Goal: Information Seeking & Learning: Check status

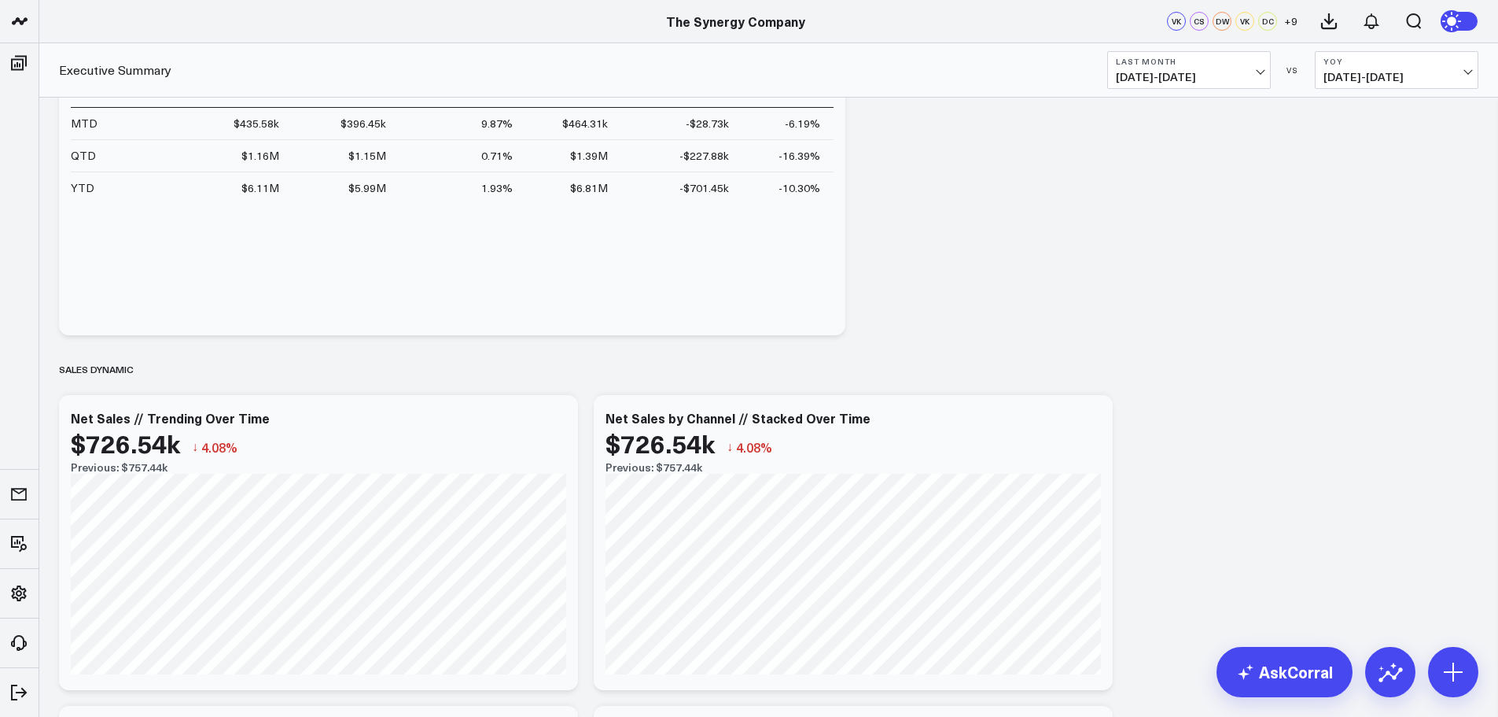
click at [1247, 73] on span "[DATE] - [DATE]" at bounding box center [1189, 77] width 146 height 13
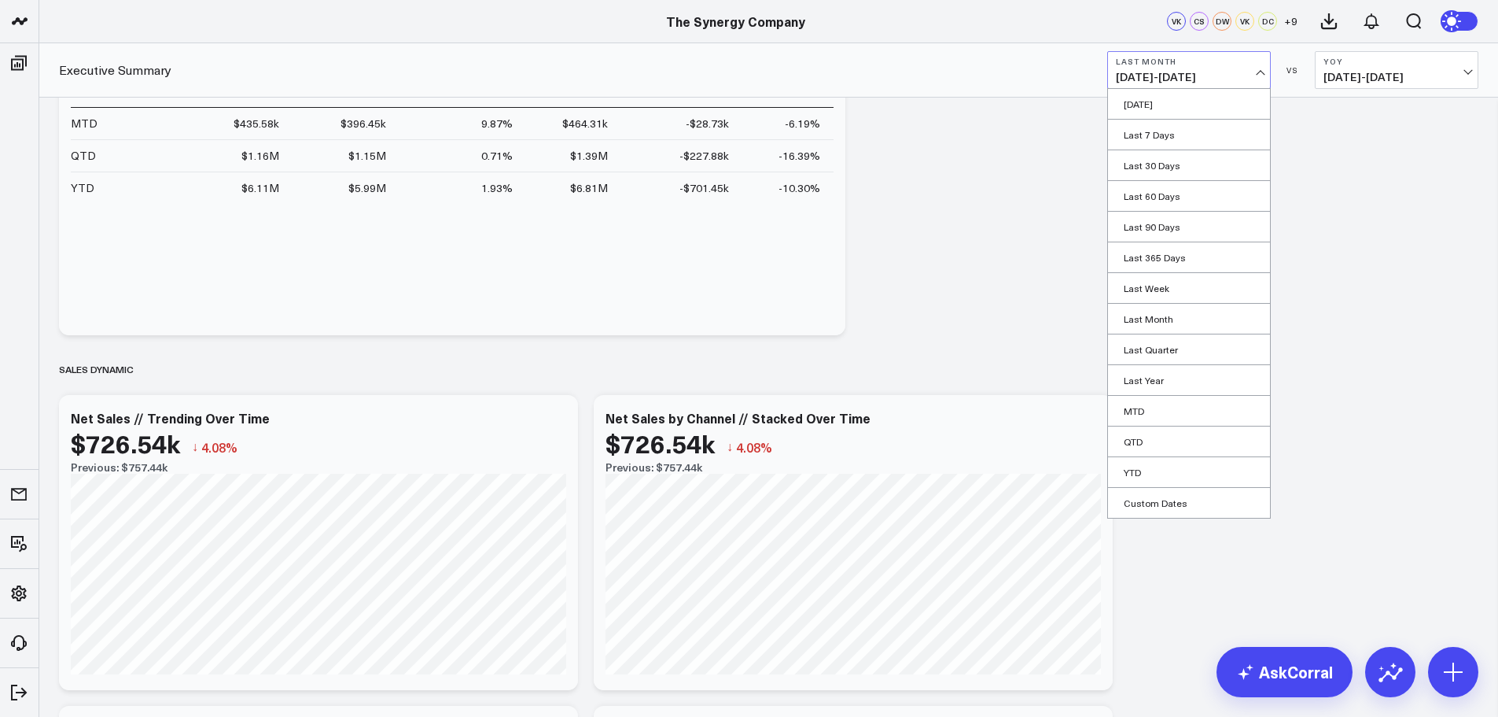
click at [1247, 72] on span "[DATE] - [DATE]" at bounding box center [1189, 77] width 146 height 13
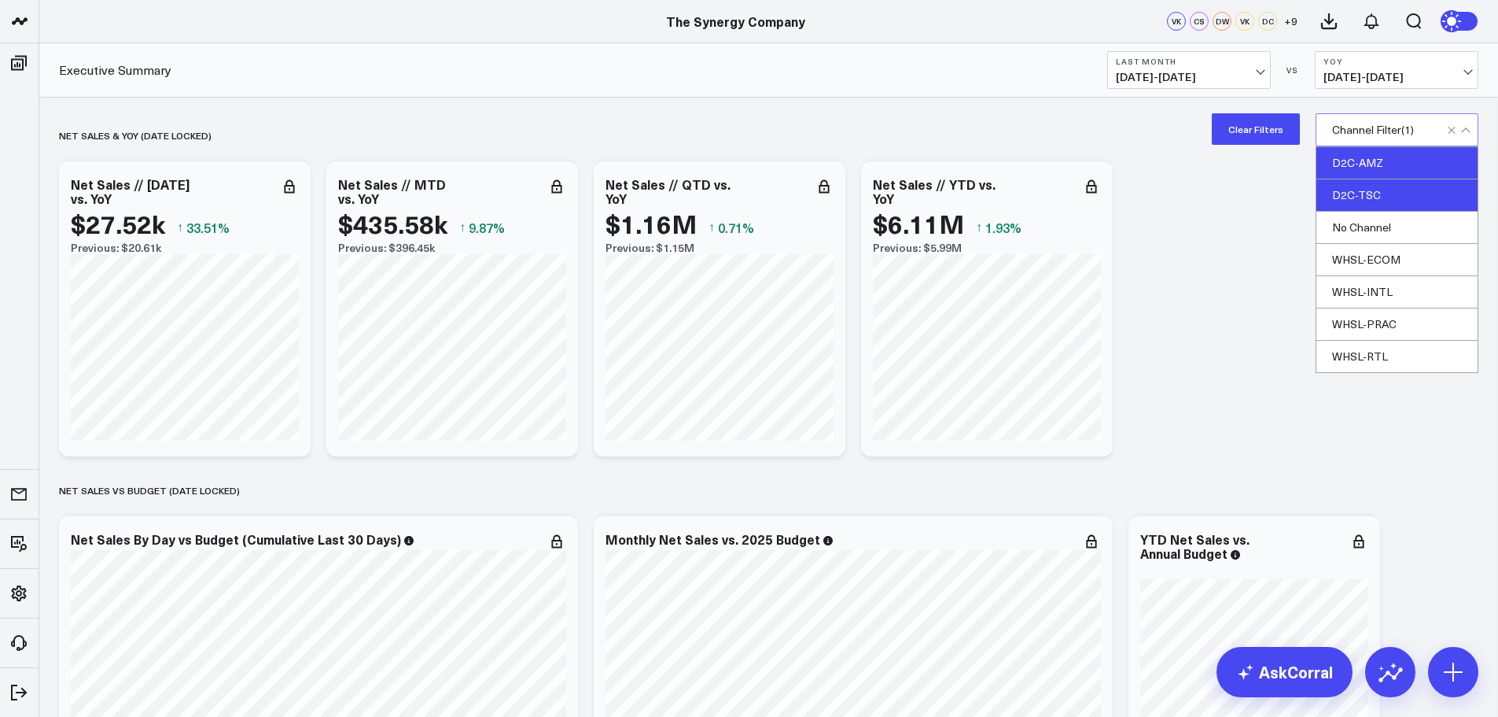
click at [1362, 168] on div "D2C-AMZ" at bounding box center [1397, 163] width 161 height 32
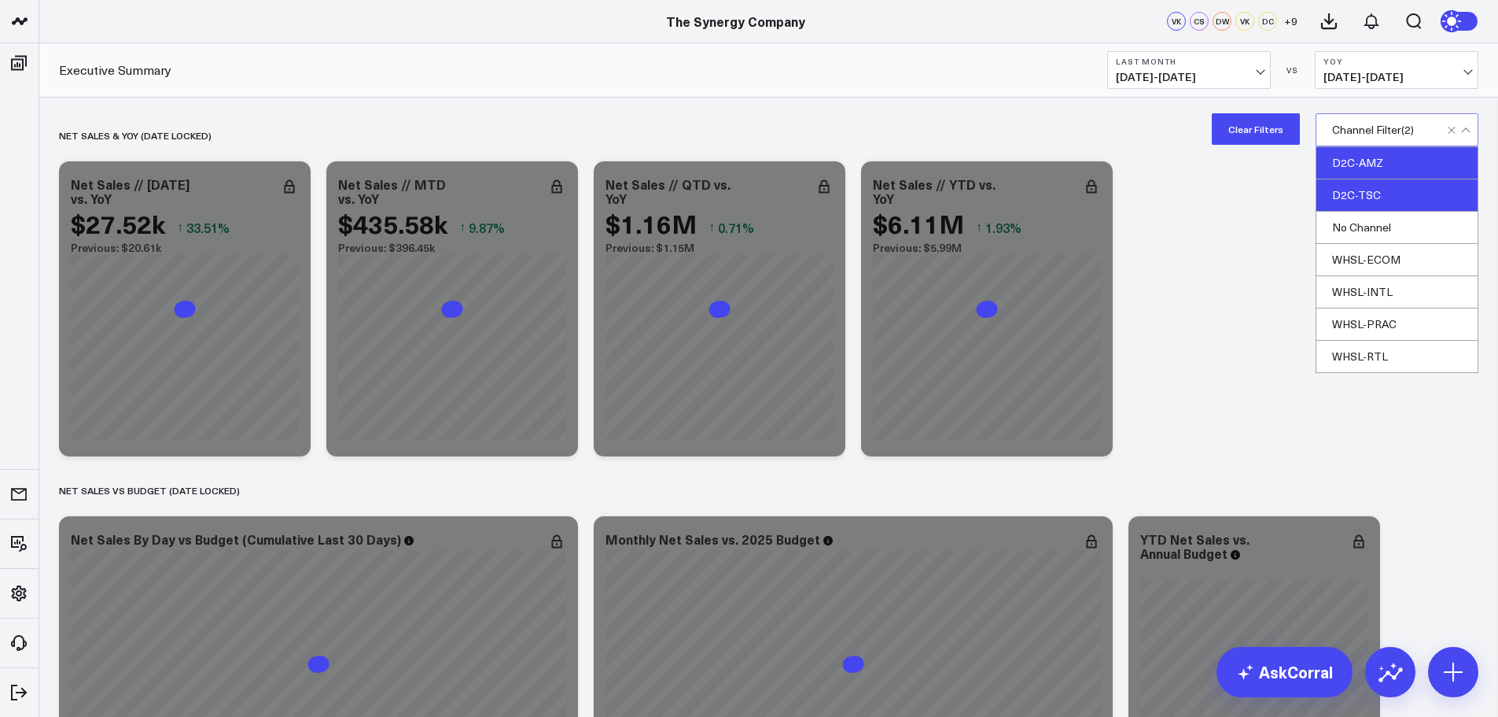
click at [1358, 197] on div "D2C-TSC" at bounding box center [1397, 195] width 161 height 32
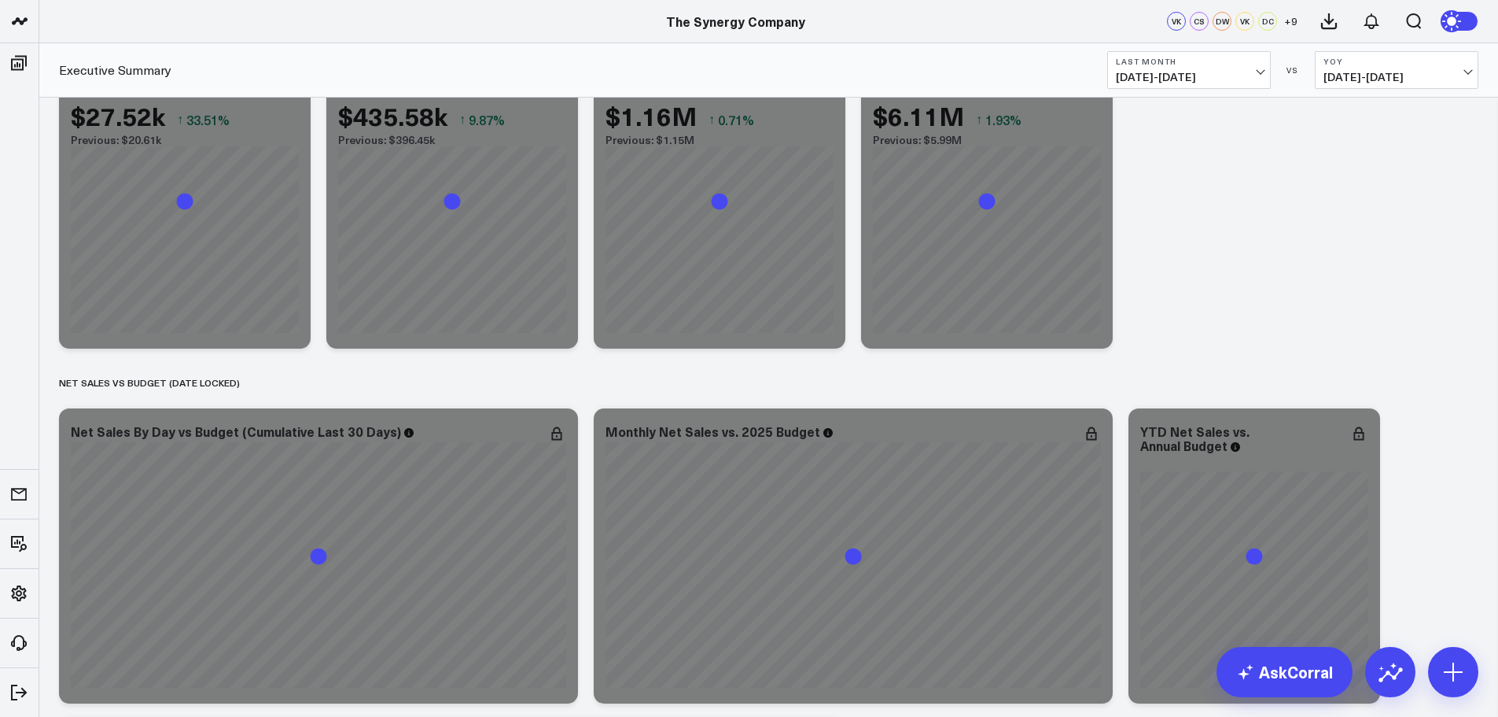
scroll to position [157, 0]
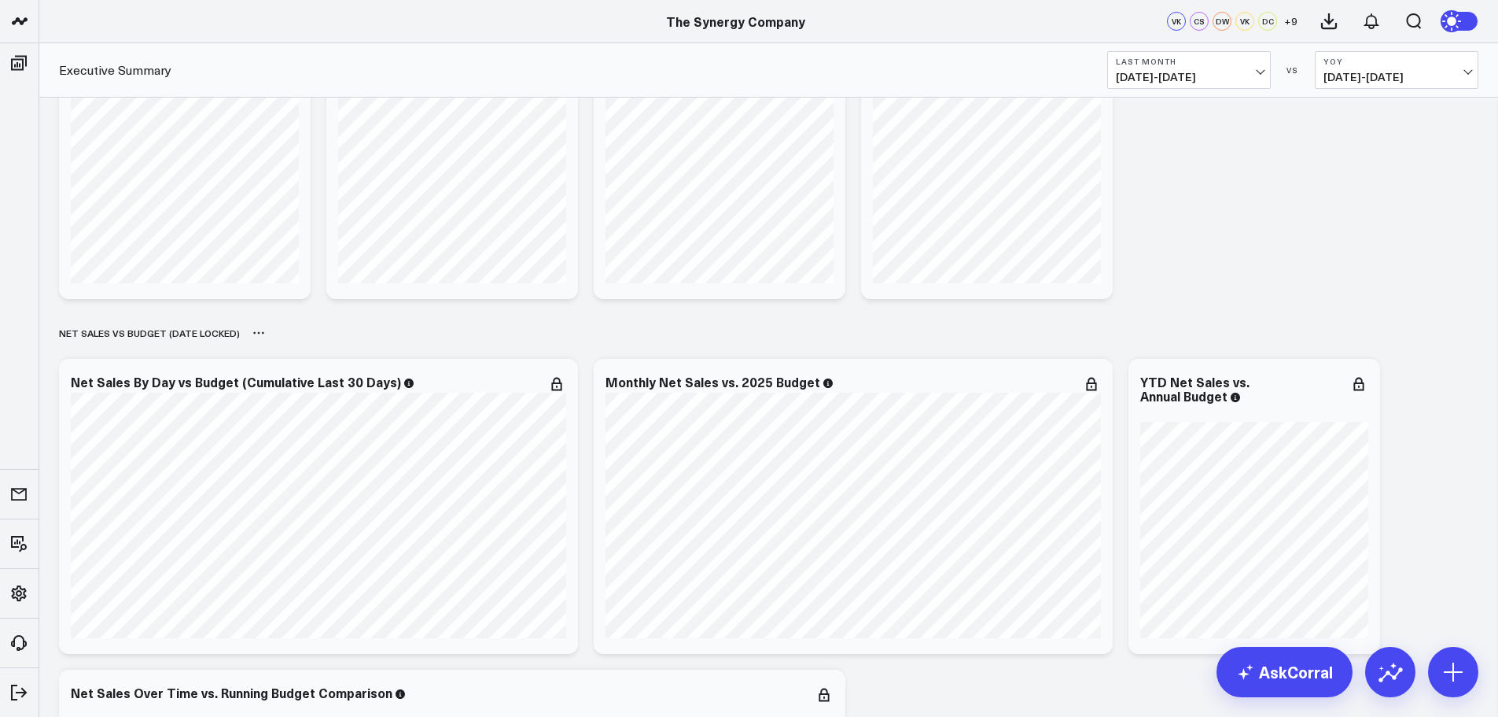
click at [724, 339] on div "NET SALES vs BUDGET (date locked)" at bounding box center [769, 333] width 1420 height 36
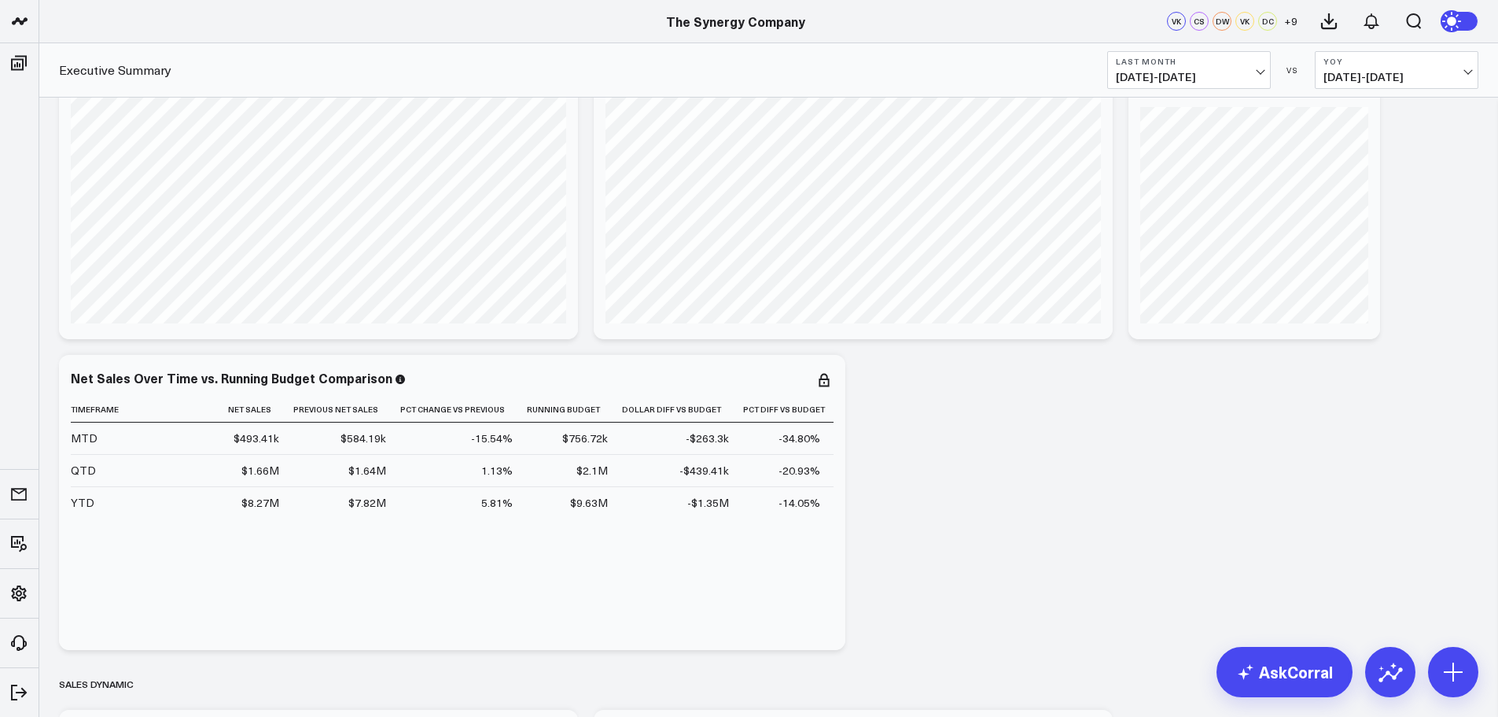
scroll to position [315, 0]
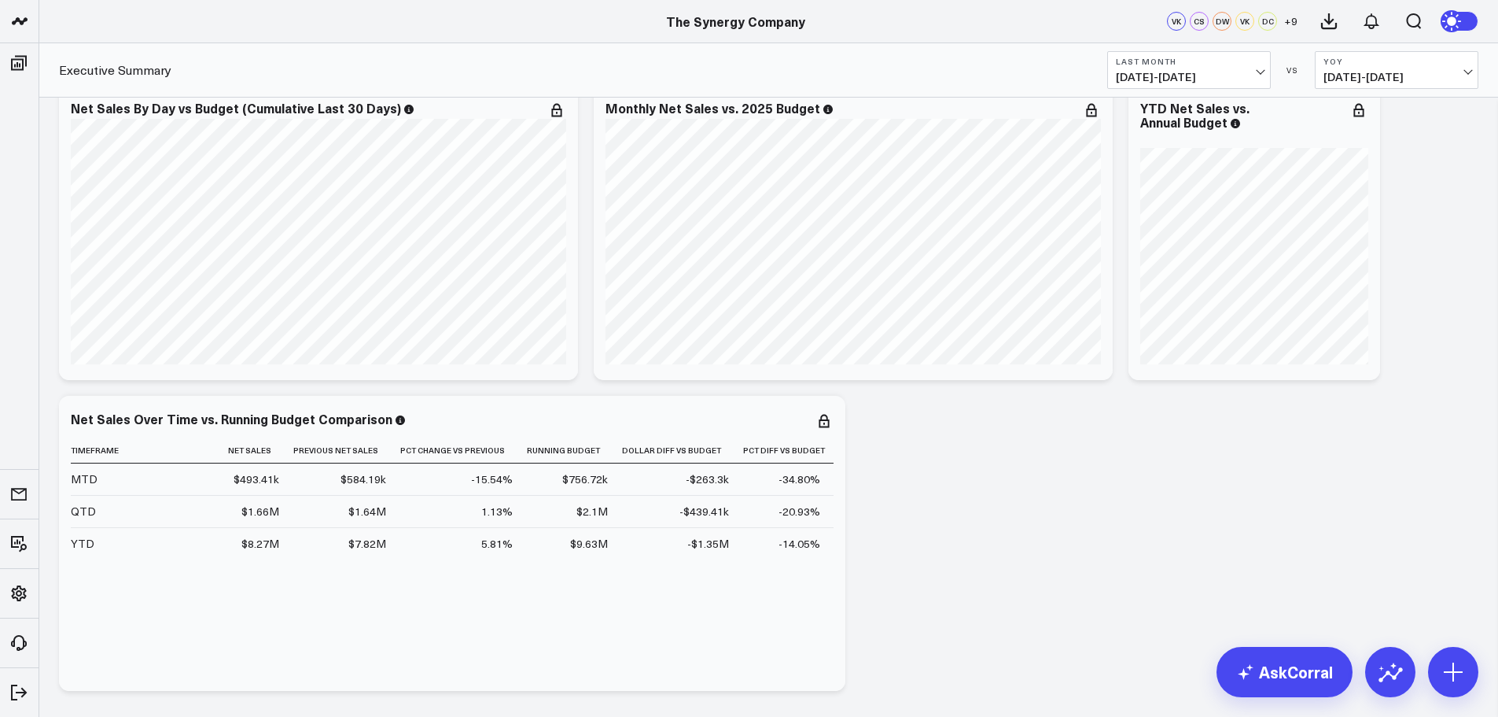
scroll to position [0, 0]
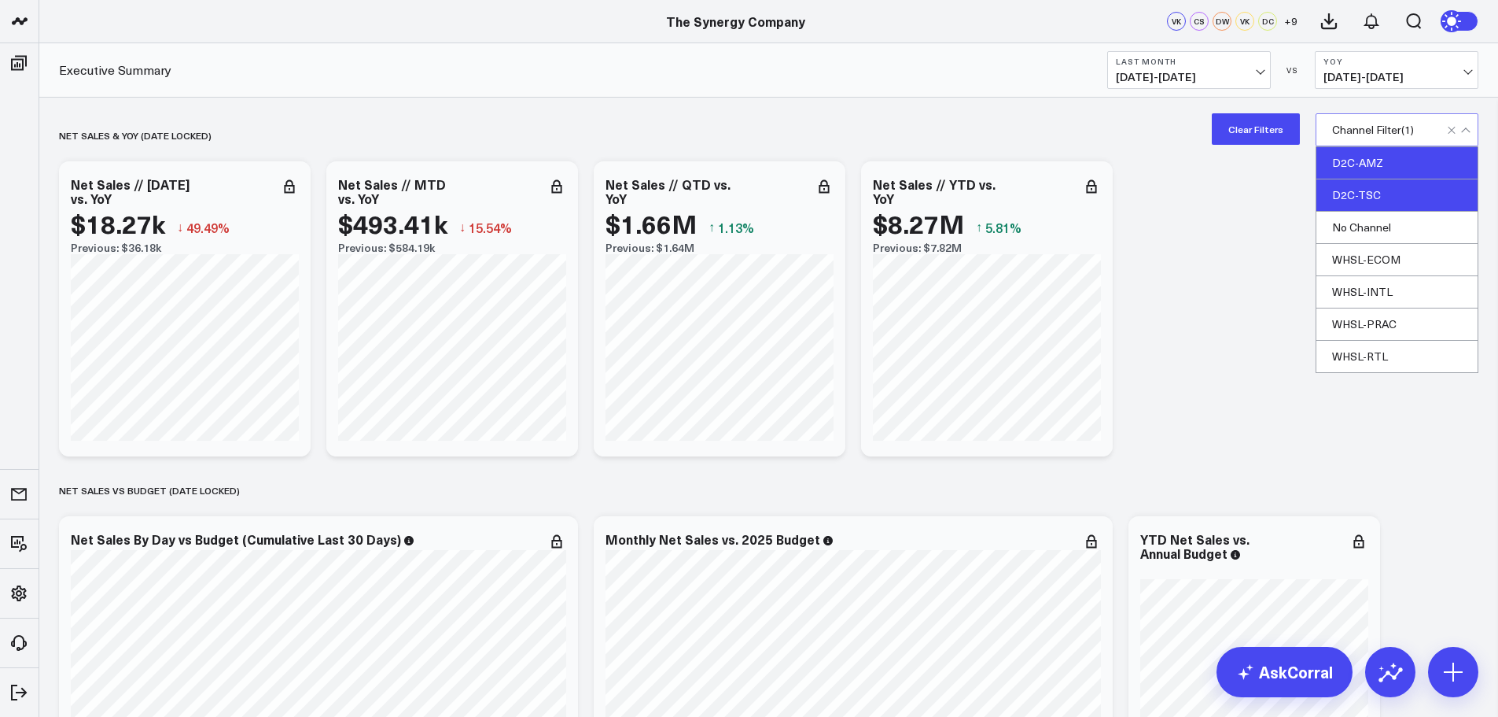
click at [1344, 195] on div "D2C-TSC" at bounding box center [1397, 195] width 161 height 32
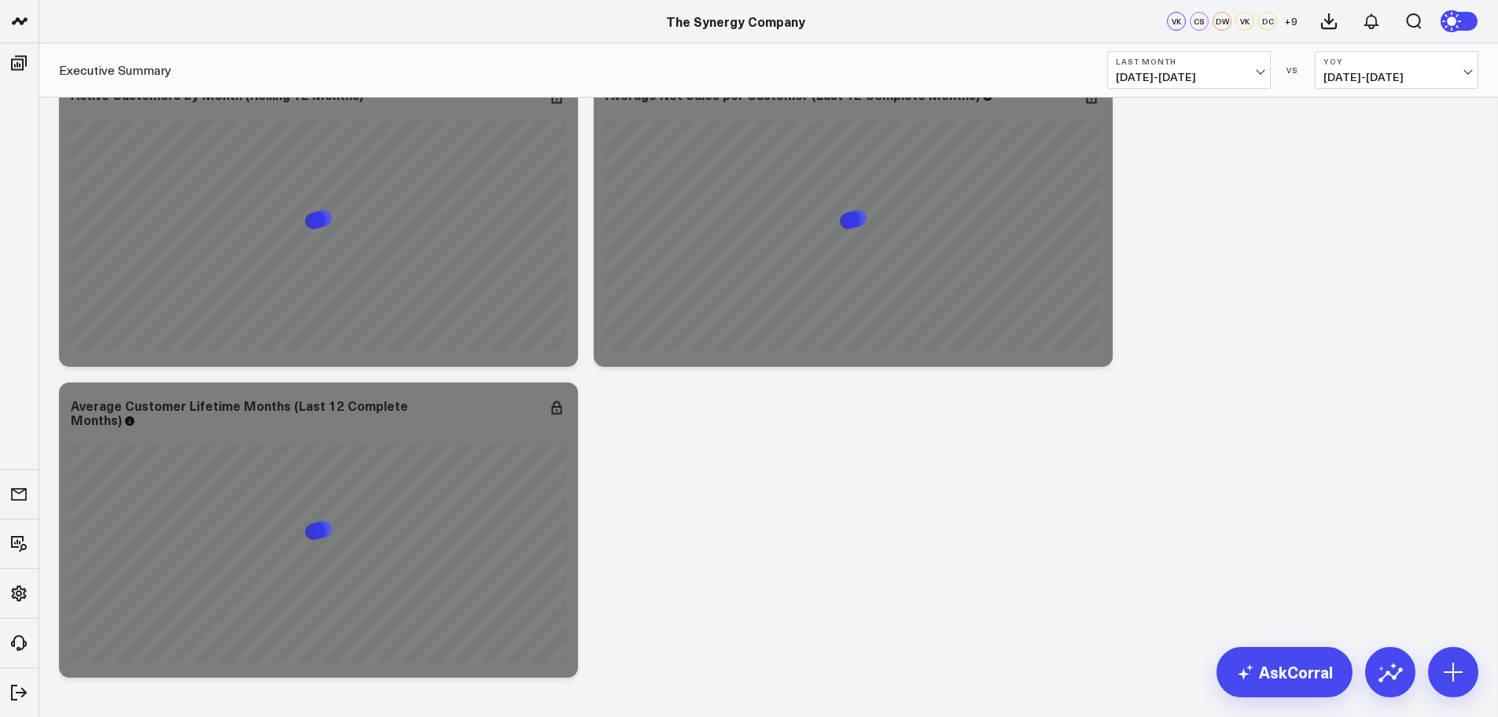
scroll to position [3382, 0]
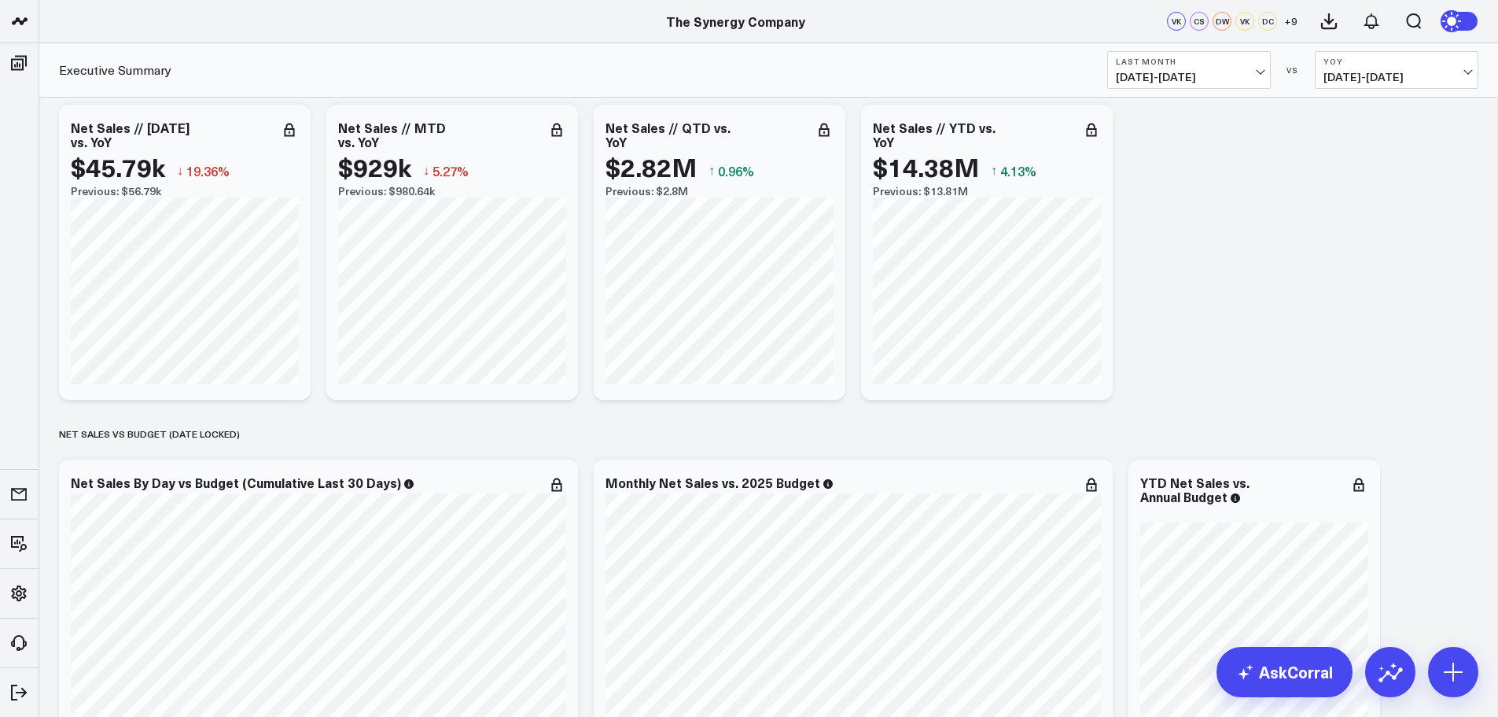
scroll to position [0, 0]
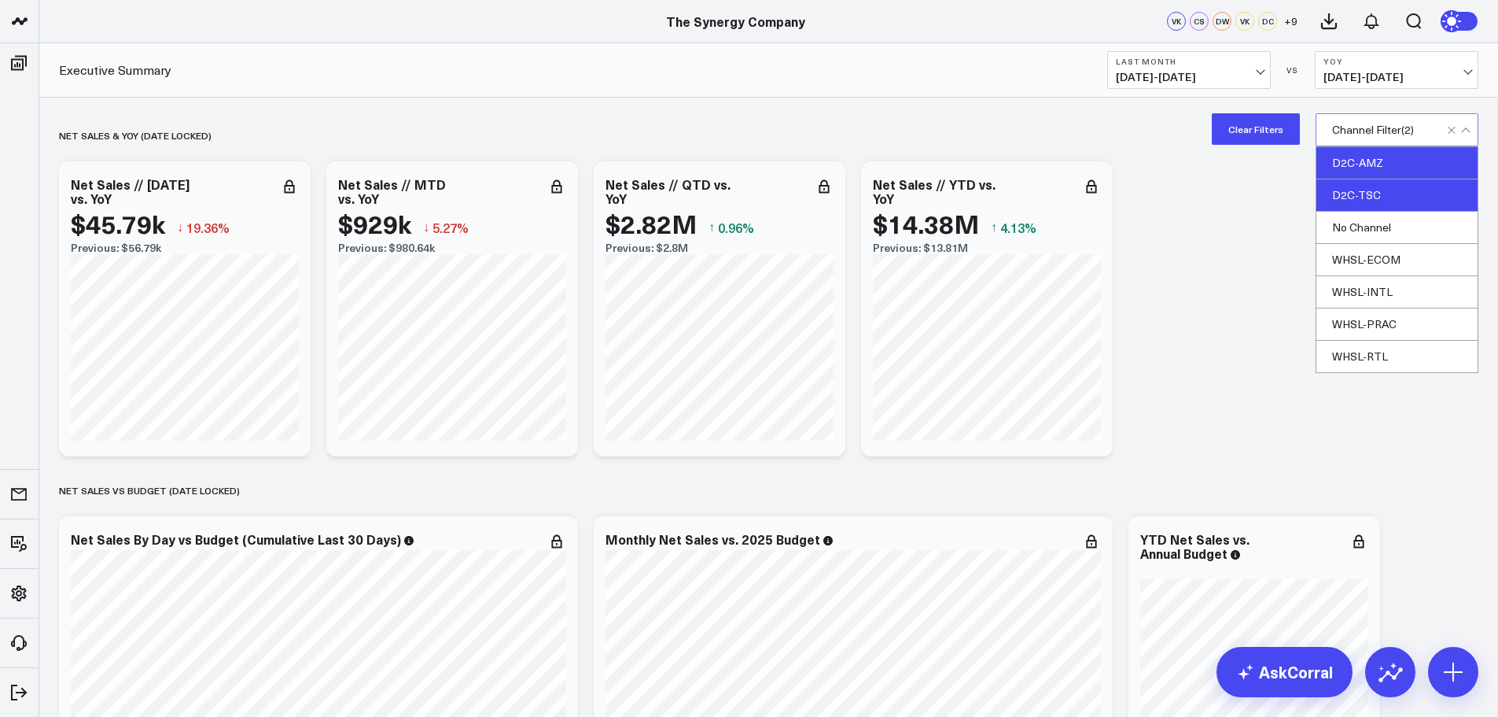
click at [1354, 168] on div "D2C-AMZ" at bounding box center [1397, 163] width 161 height 32
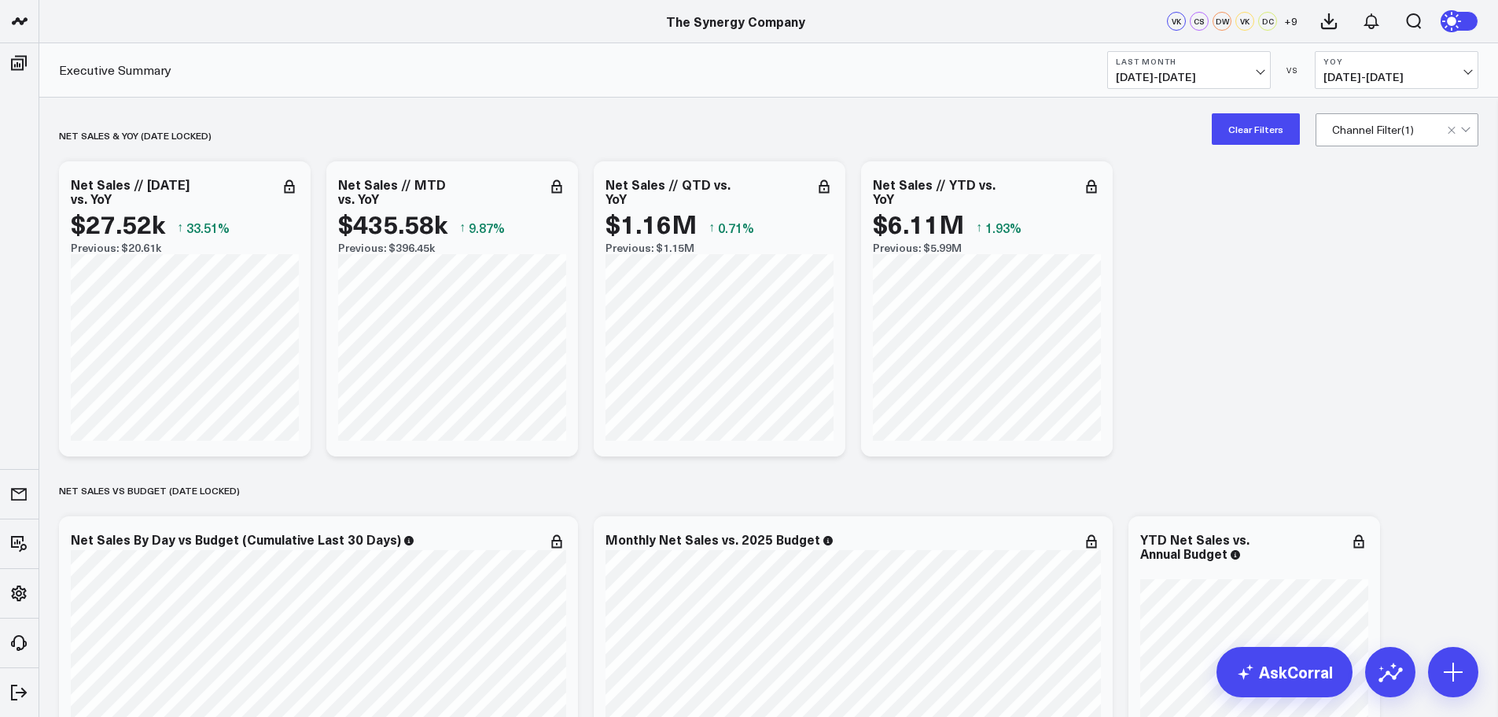
click at [1332, 139] on div "Channel Filter ( 1 )" at bounding box center [1397, 129] width 163 height 33
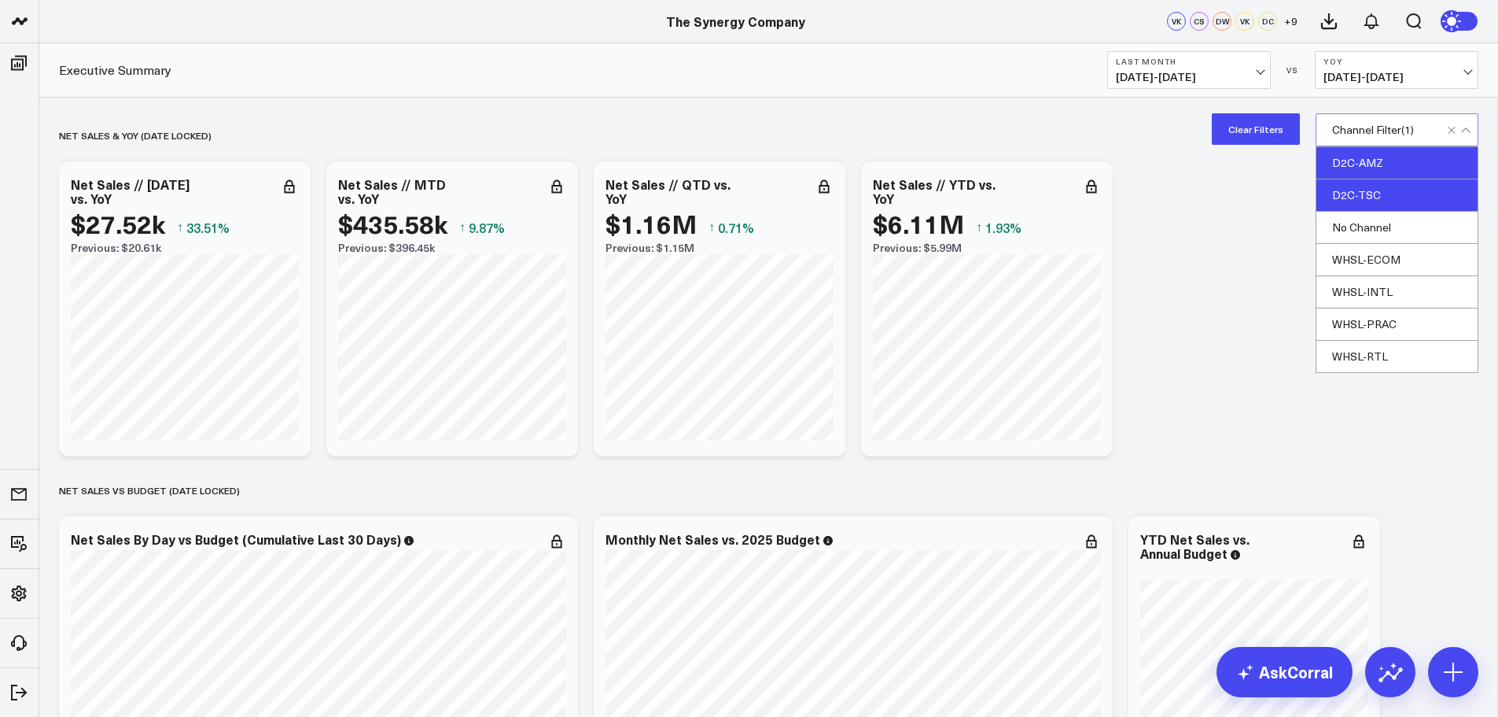
click at [1358, 174] on div "D2C-AMZ" at bounding box center [1397, 163] width 161 height 32
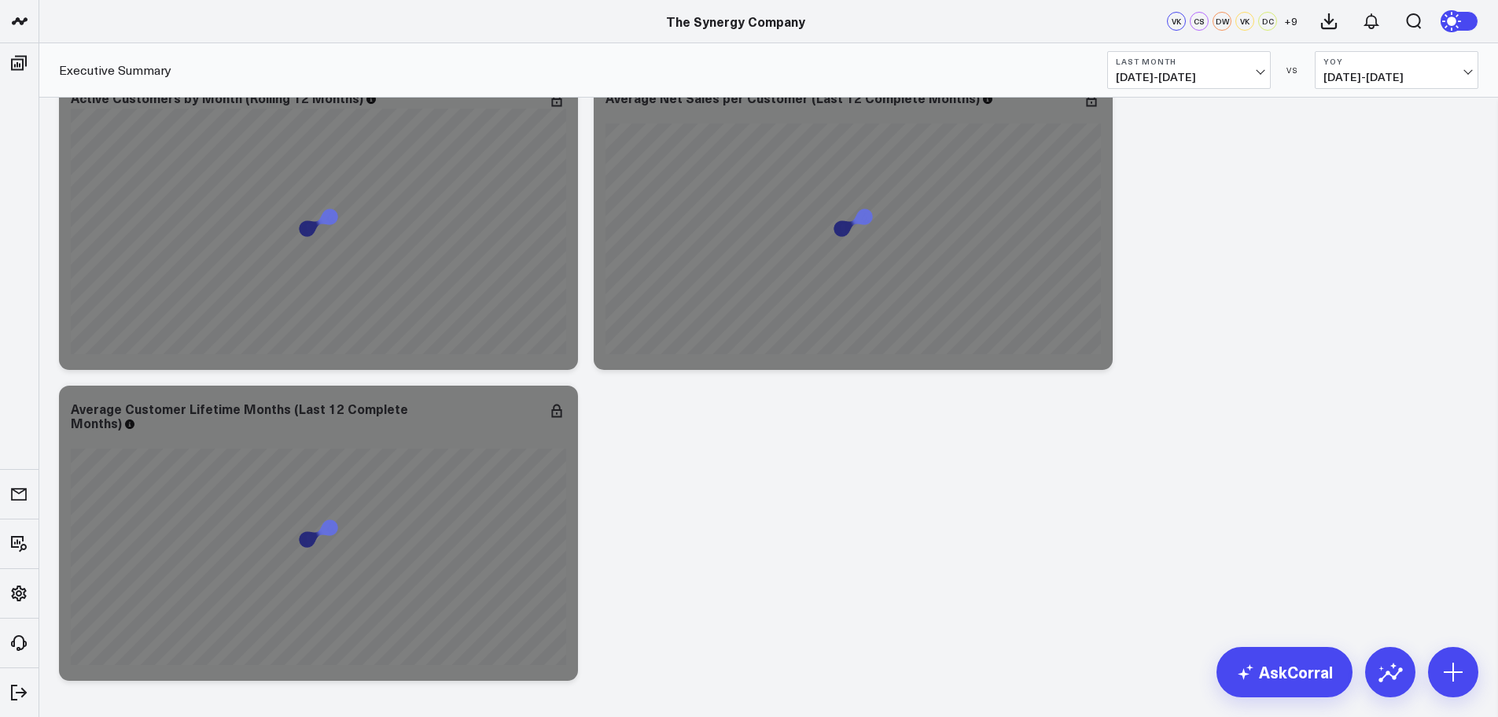
scroll to position [3524, 0]
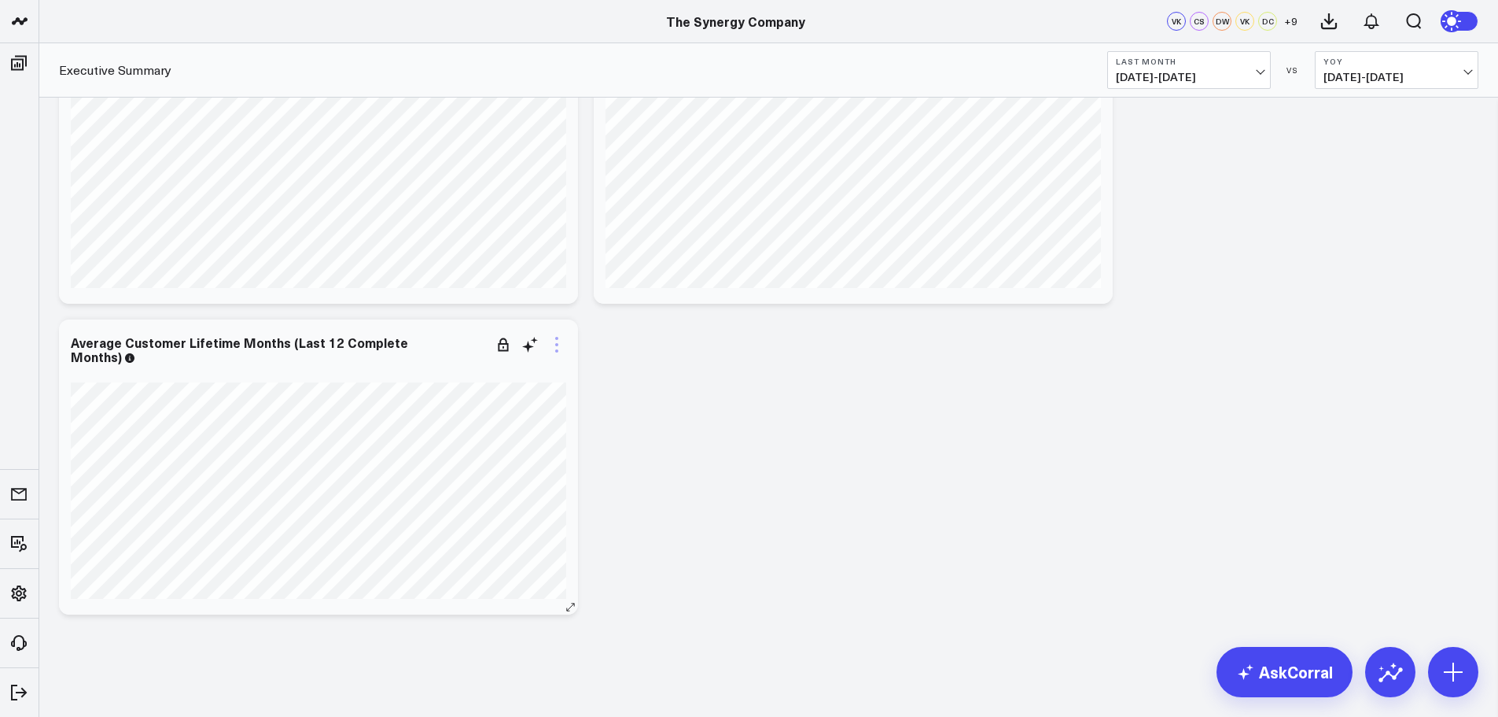
click at [556, 350] on icon at bounding box center [556, 344] width 19 height 19
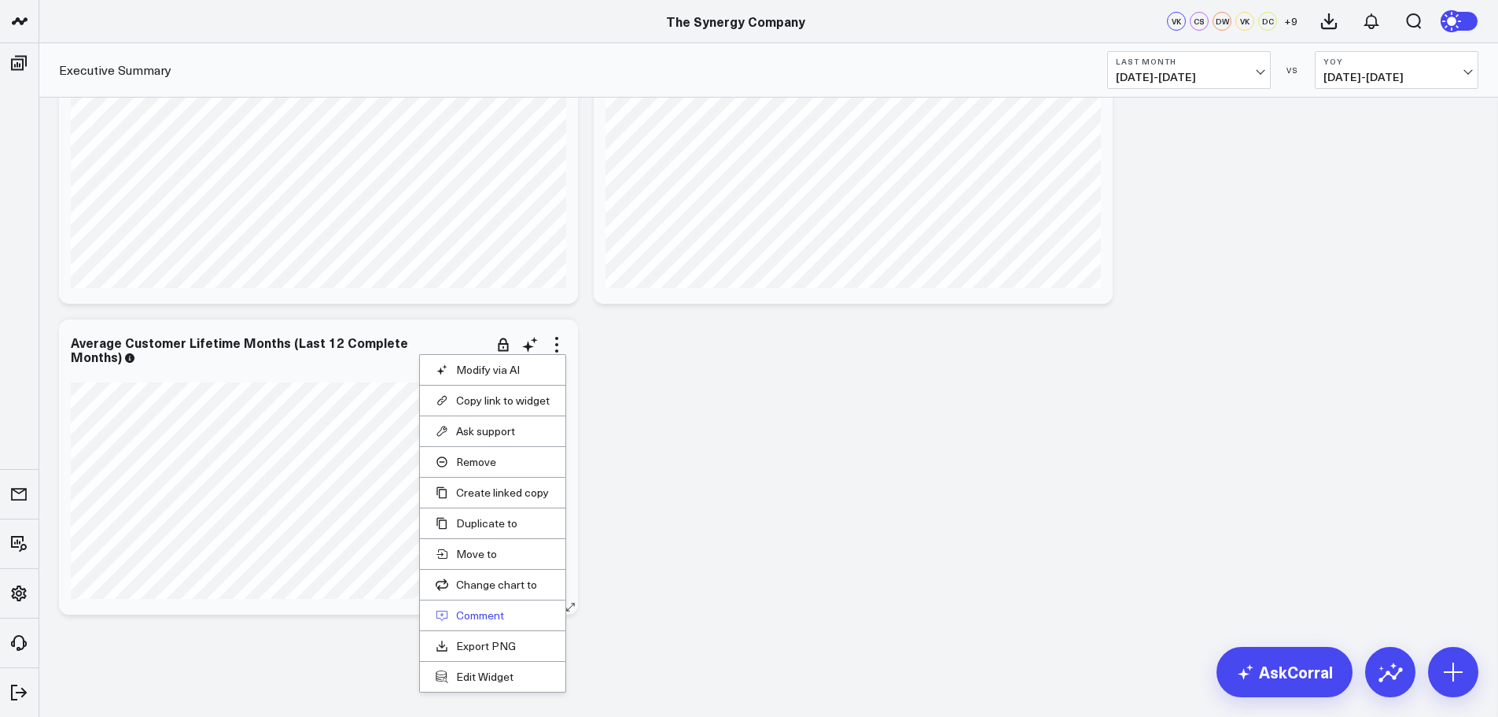
click at [477, 616] on button "Comment" at bounding box center [493, 615] width 114 height 14
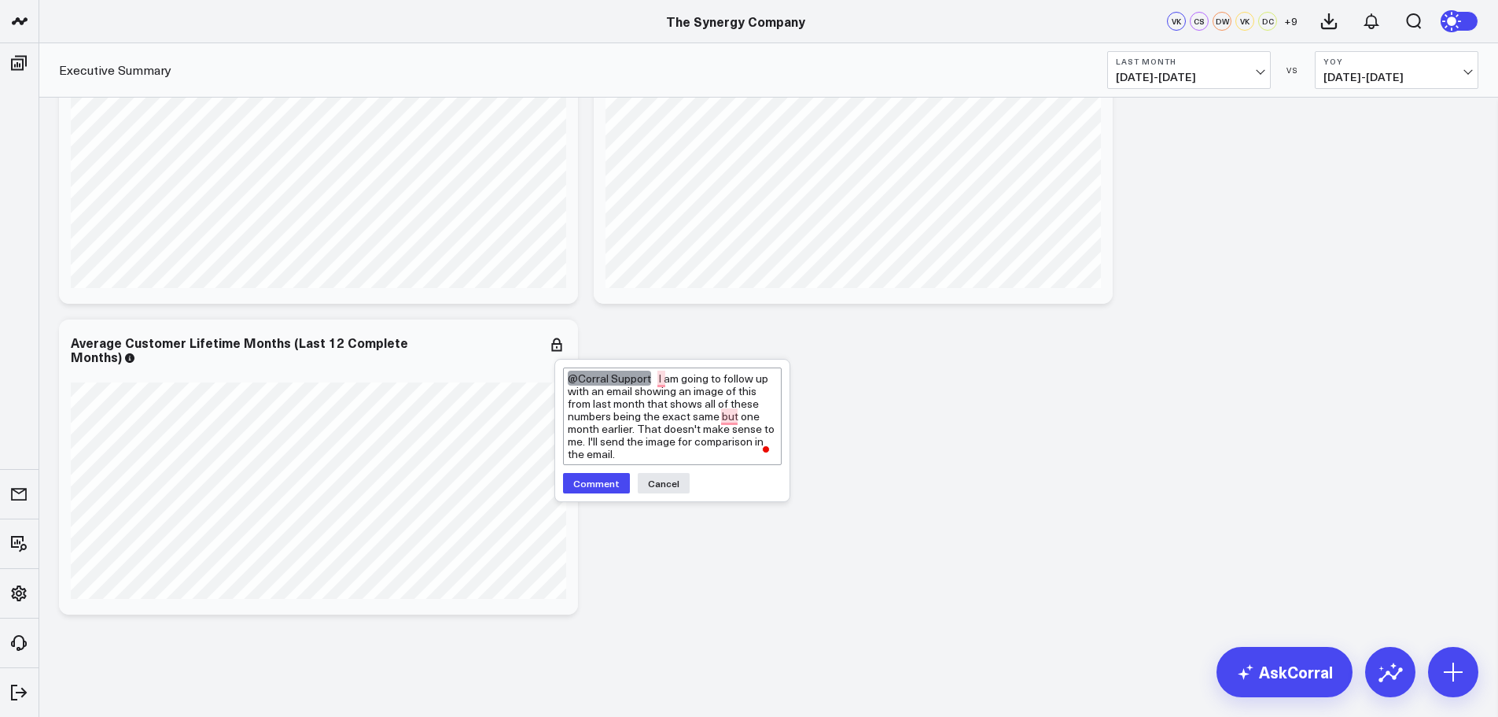
type textarea "@Corral Support I am going to follow up with an email showing an image of this …"
click at [600, 484] on button "Comment" at bounding box center [596, 483] width 67 height 20
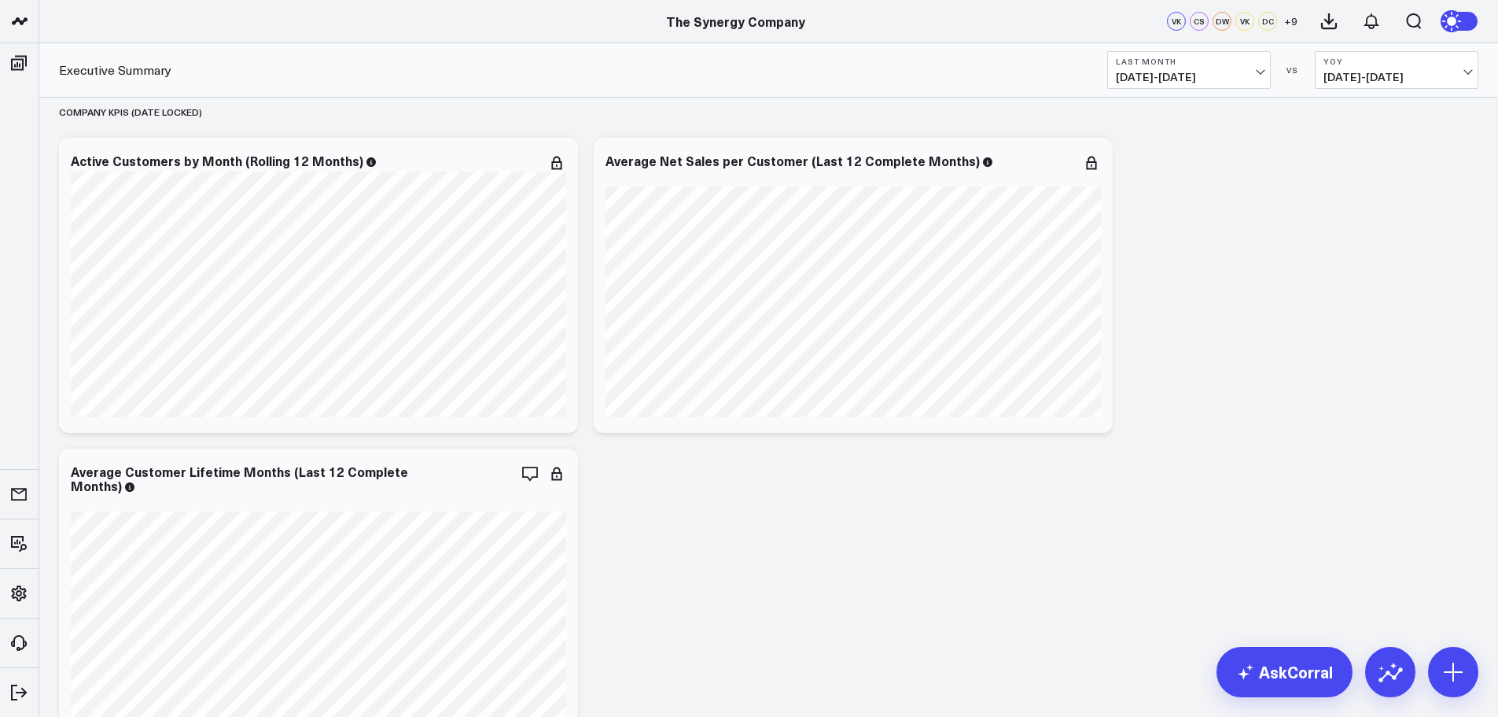
scroll to position [3366, 0]
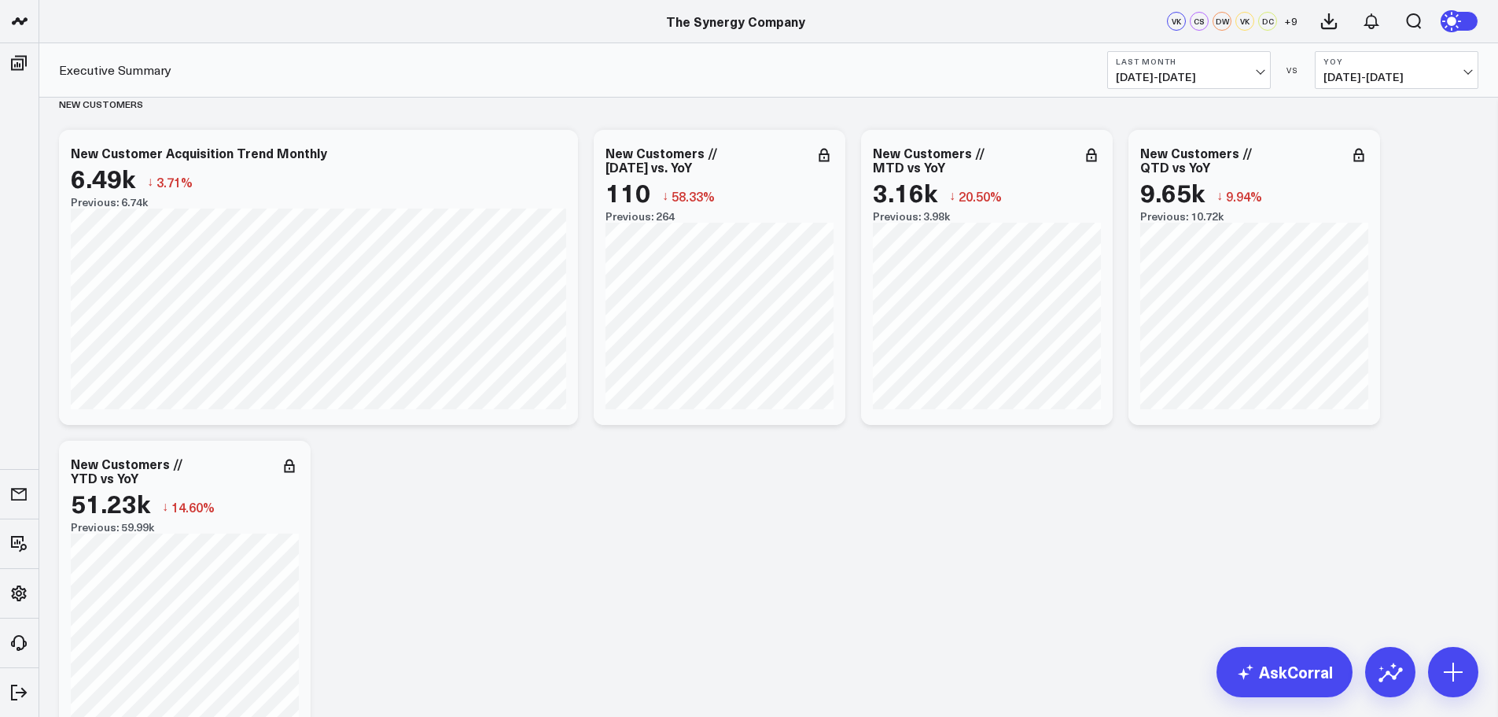
scroll to position [2344, 0]
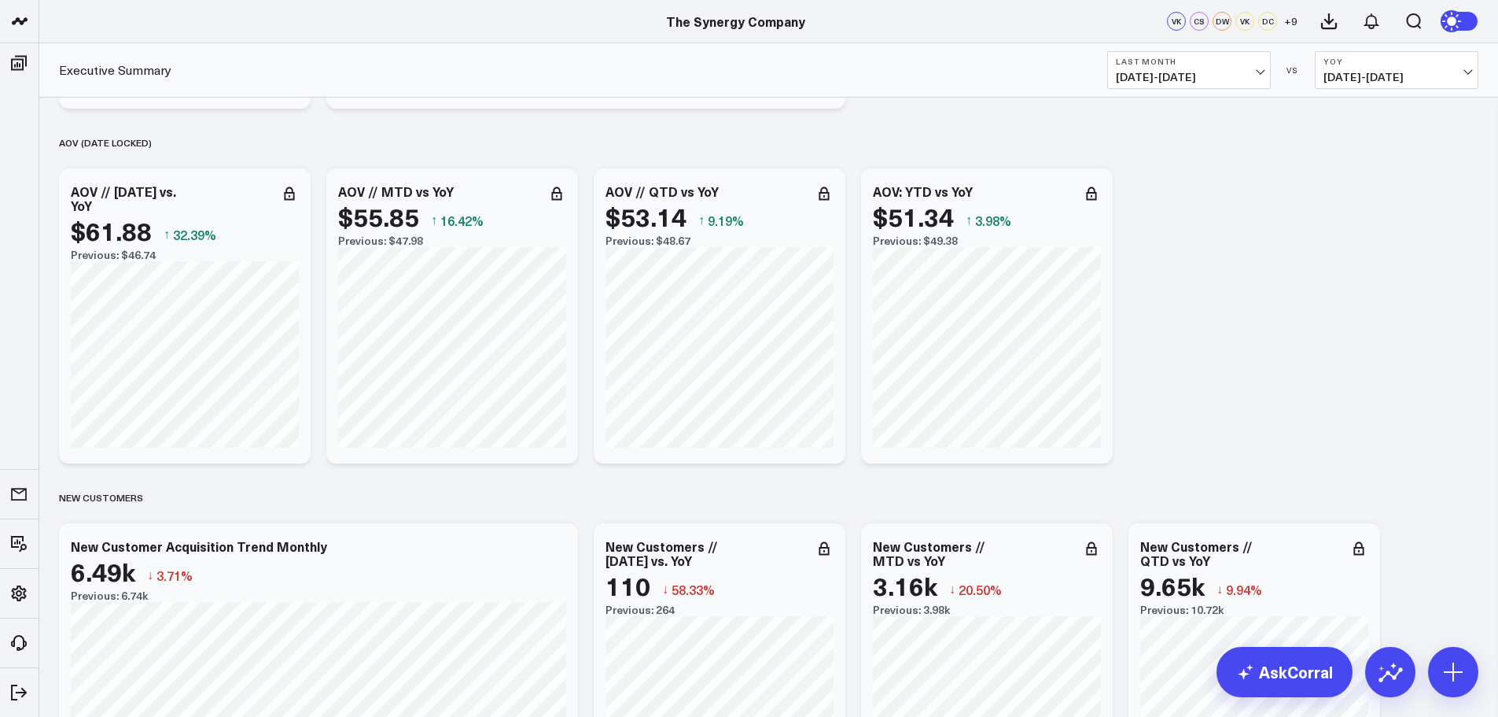
click at [1252, 66] on button "Last Month [DATE] - [DATE]" at bounding box center [1189, 70] width 164 height 38
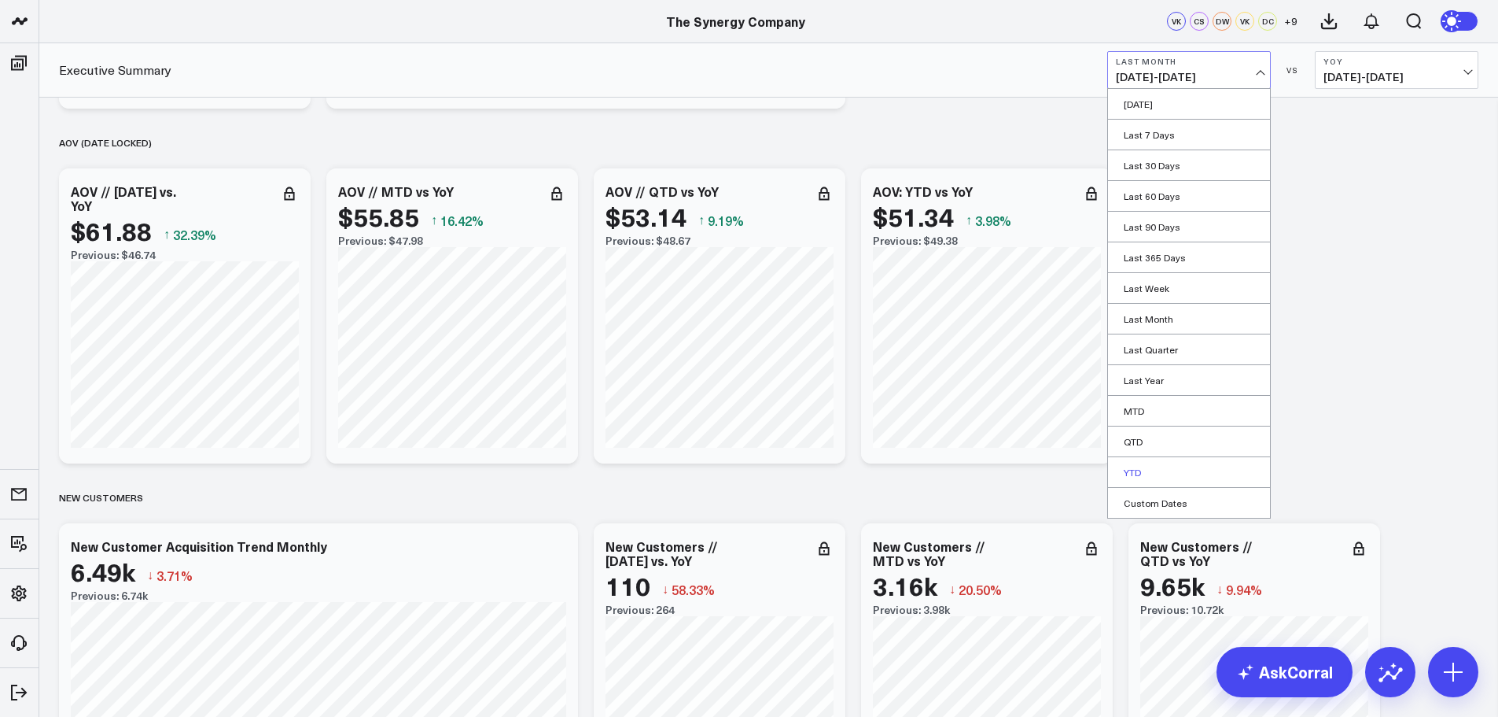
click at [1146, 475] on link "YTD" at bounding box center [1189, 472] width 162 height 30
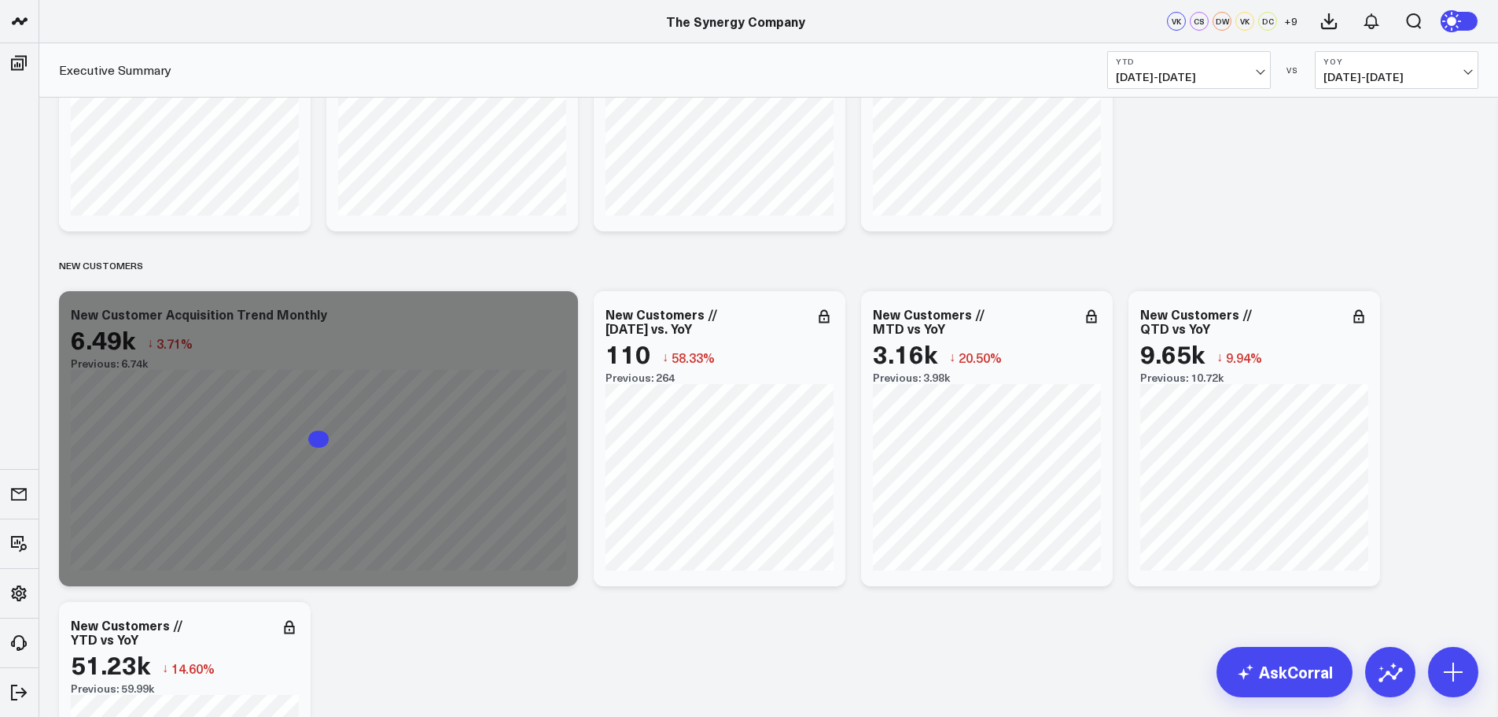
scroll to position [2580, 0]
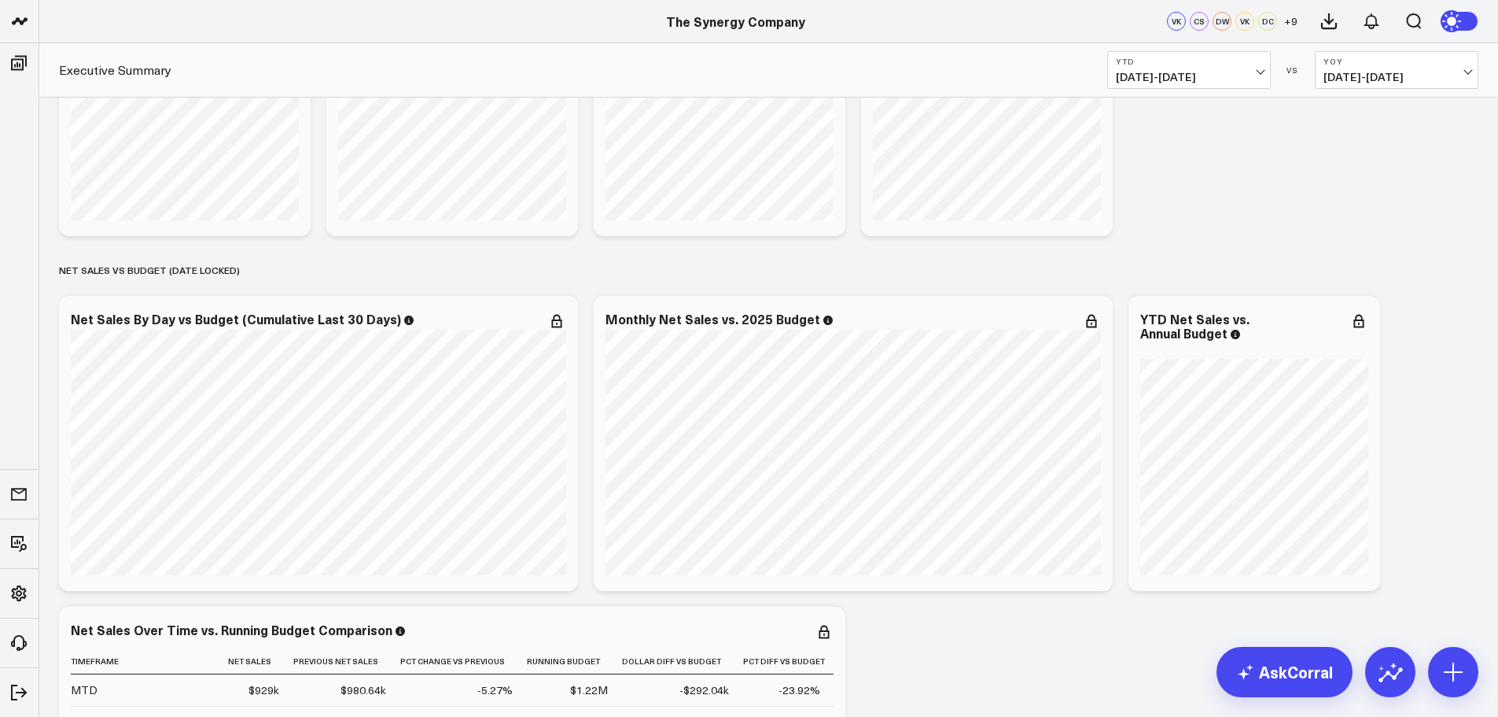
scroll to position [0, 0]
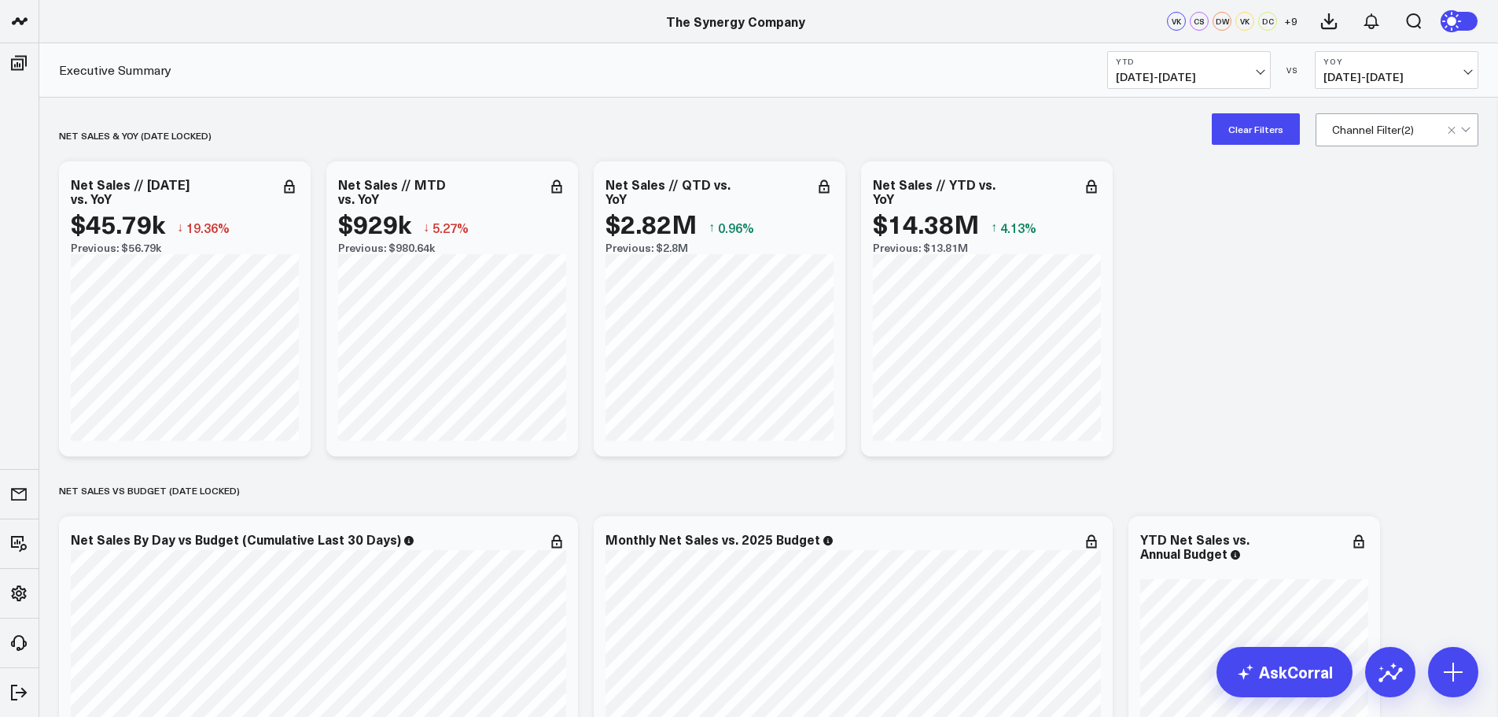
click at [1361, 146] on div "Channel Filter ( 2 )" at bounding box center [1397, 129] width 163 height 33
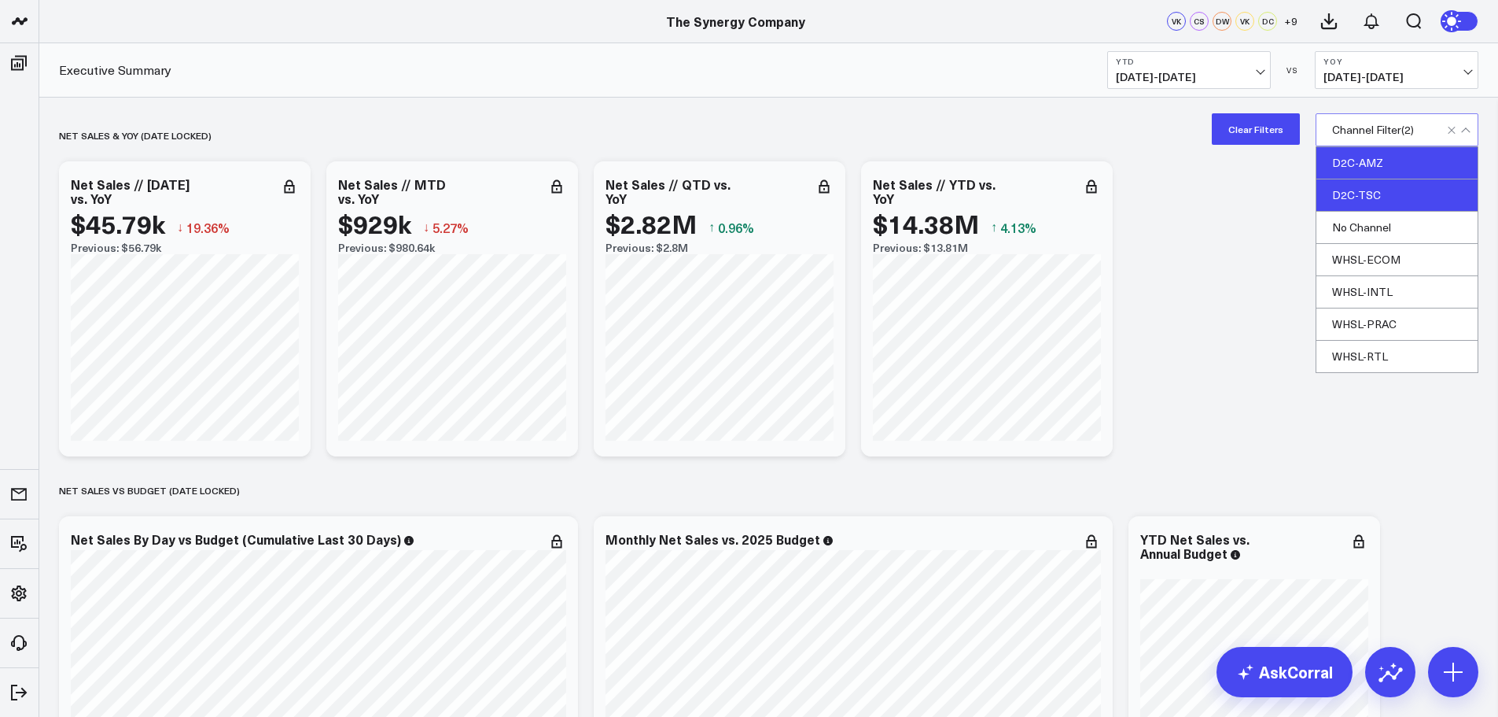
click at [1364, 161] on div "D2C-AMZ" at bounding box center [1397, 163] width 161 height 32
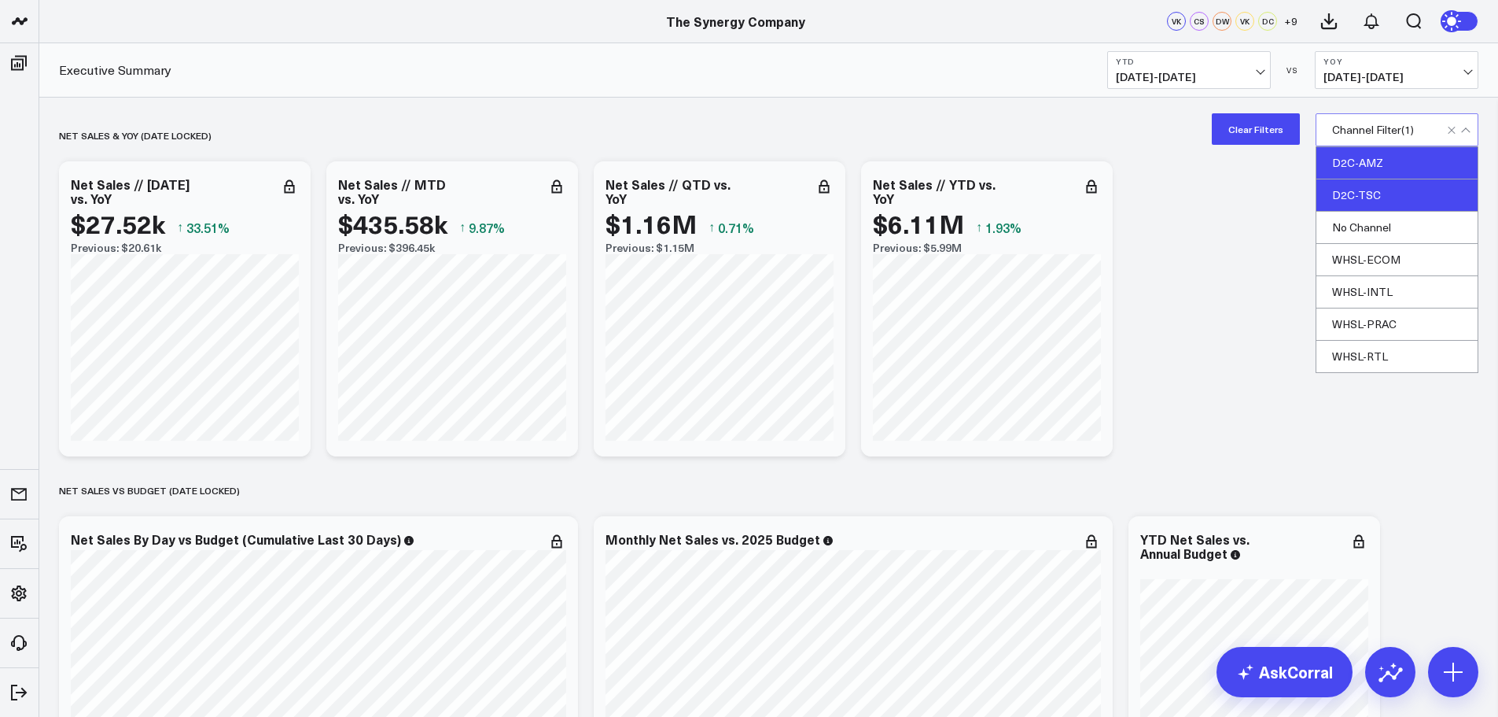
click at [1356, 165] on div "D2C-AMZ" at bounding box center [1397, 163] width 161 height 32
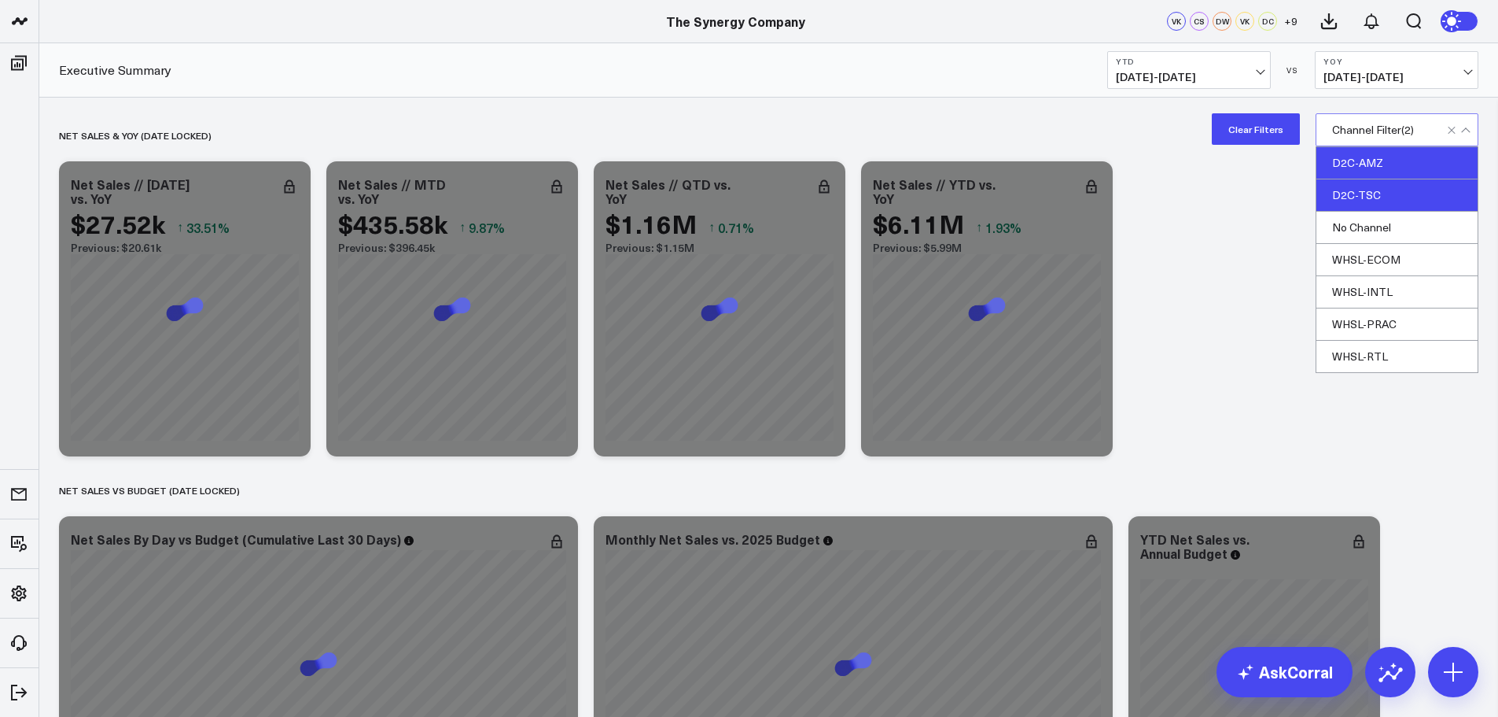
click at [1347, 189] on div "D2C-TSC" at bounding box center [1397, 195] width 161 height 32
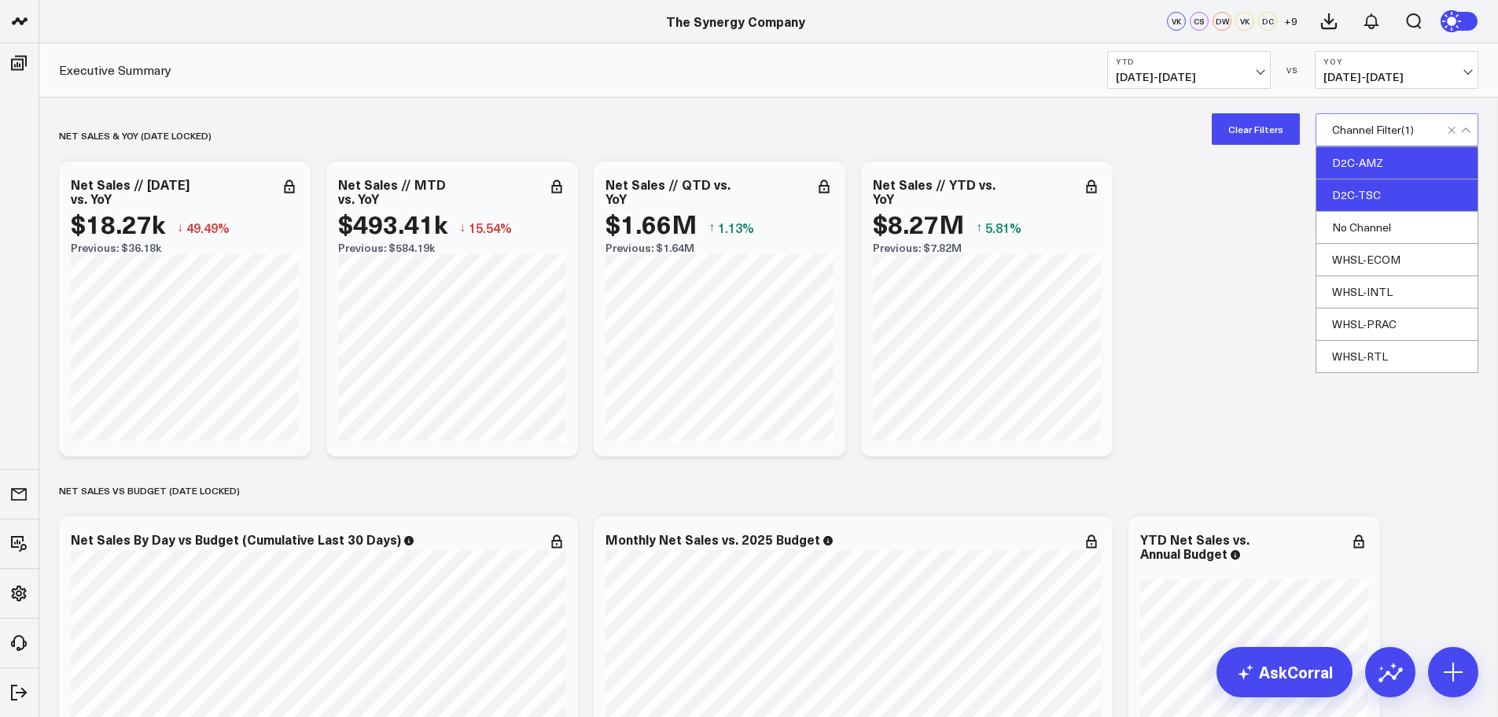
click at [1362, 191] on div "D2C-TSC" at bounding box center [1397, 195] width 161 height 32
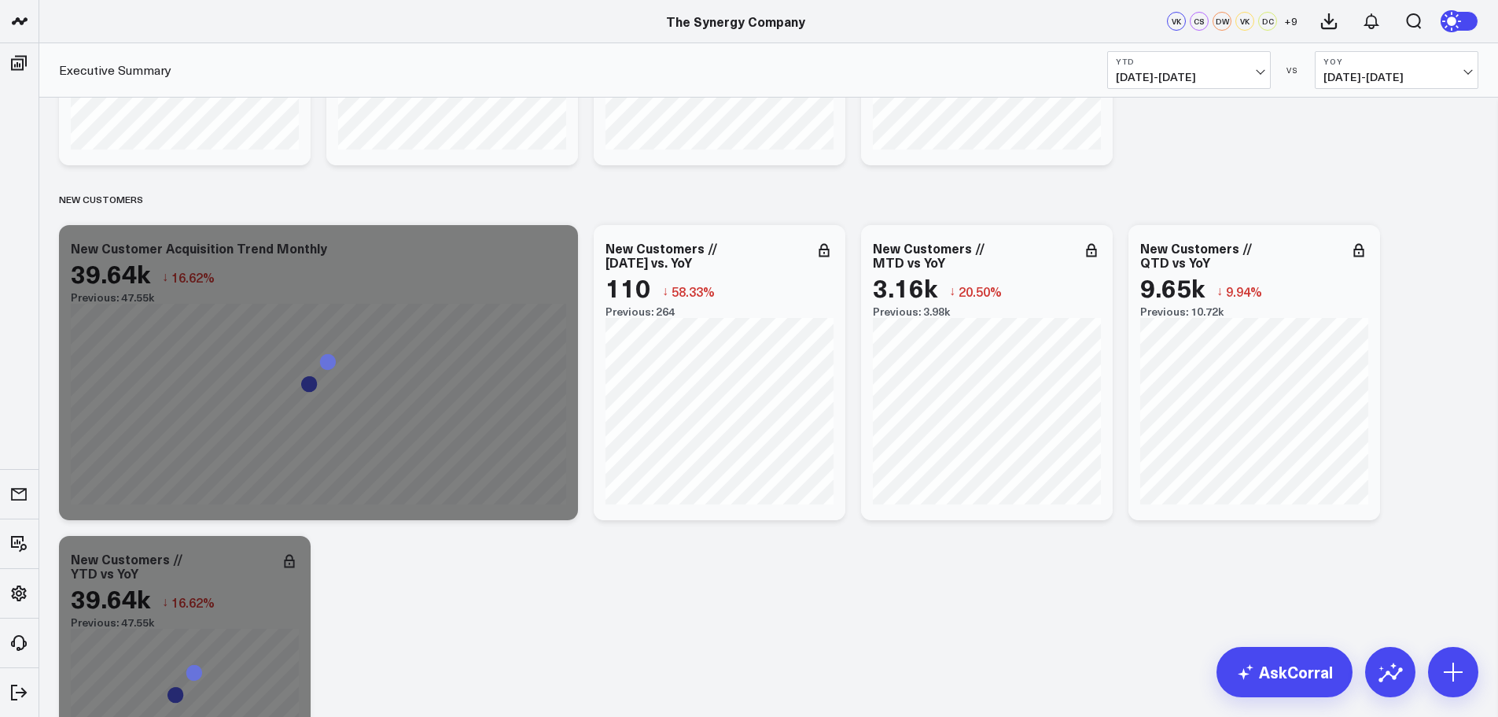
scroll to position [2674, 0]
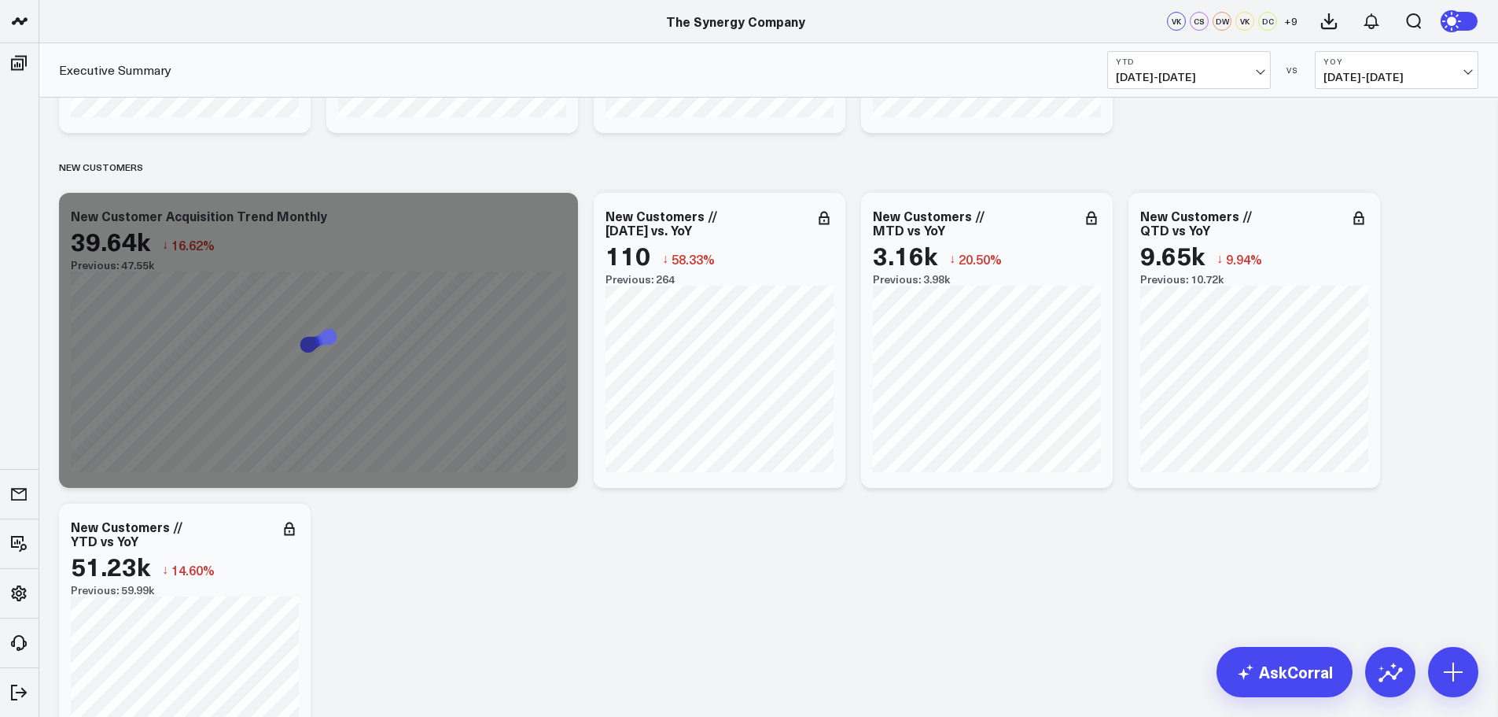
click at [1258, 74] on span "[DATE] - [DATE]" at bounding box center [1189, 77] width 146 height 13
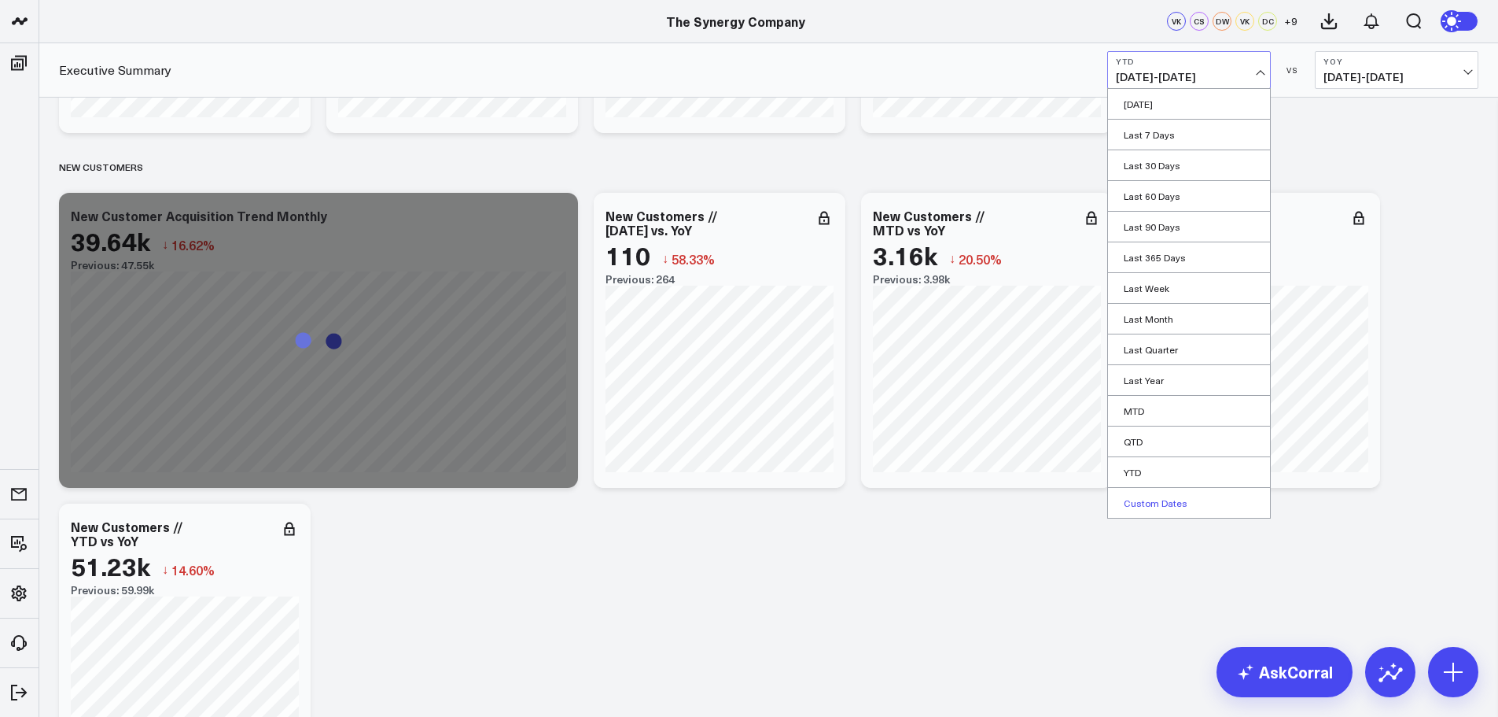
click at [1162, 505] on link "Custom Dates" at bounding box center [1189, 503] width 162 height 30
select select "7"
select select "2025"
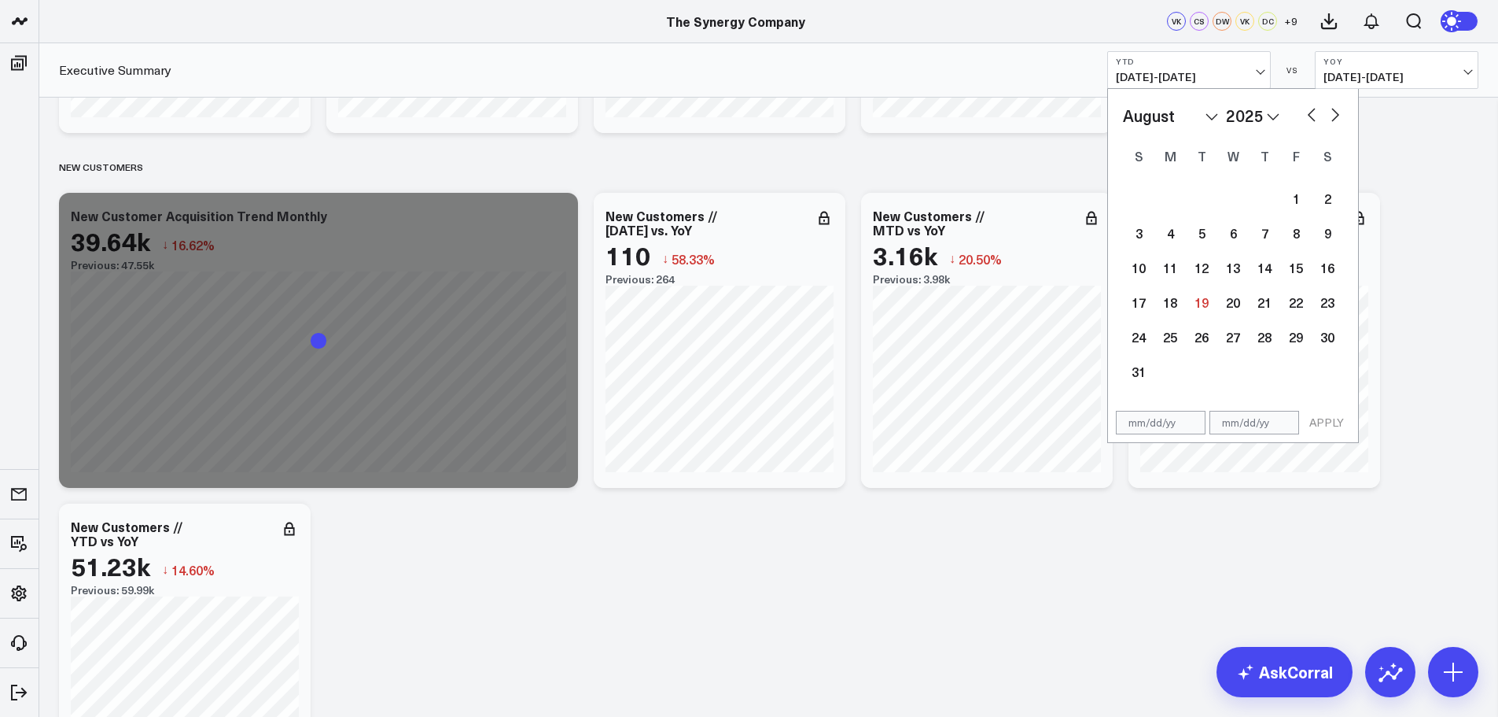
click at [1182, 116] on select "January February March April May June July August September October November De…" at bounding box center [1170, 116] width 95 height 24
select select "2025"
click at [1231, 206] on div "1" at bounding box center [1233, 197] width 31 height 31
type input "[DATE]"
select select "2025"
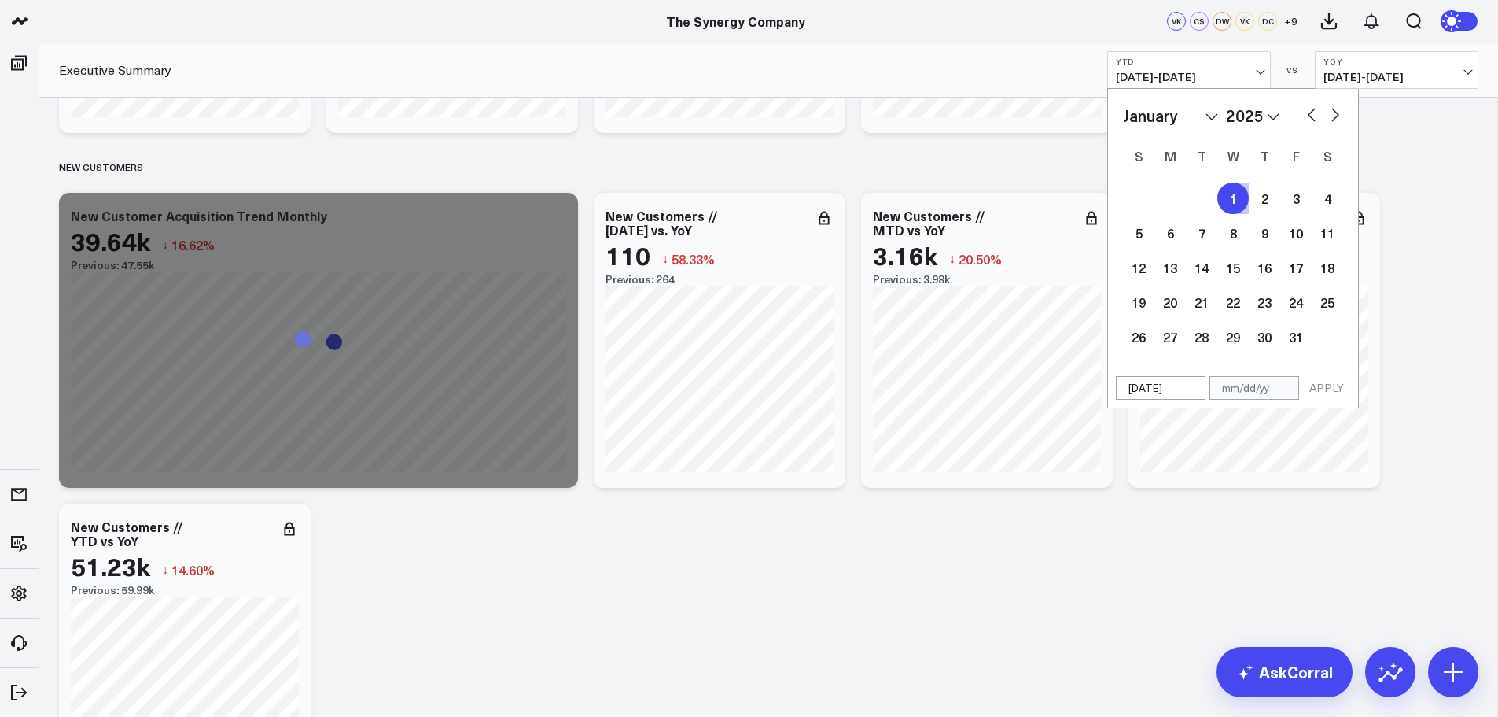
click at [1203, 112] on select "January February March April May June July August September October November De…" at bounding box center [1170, 116] width 95 height 24
select select "6"
select select "2025"
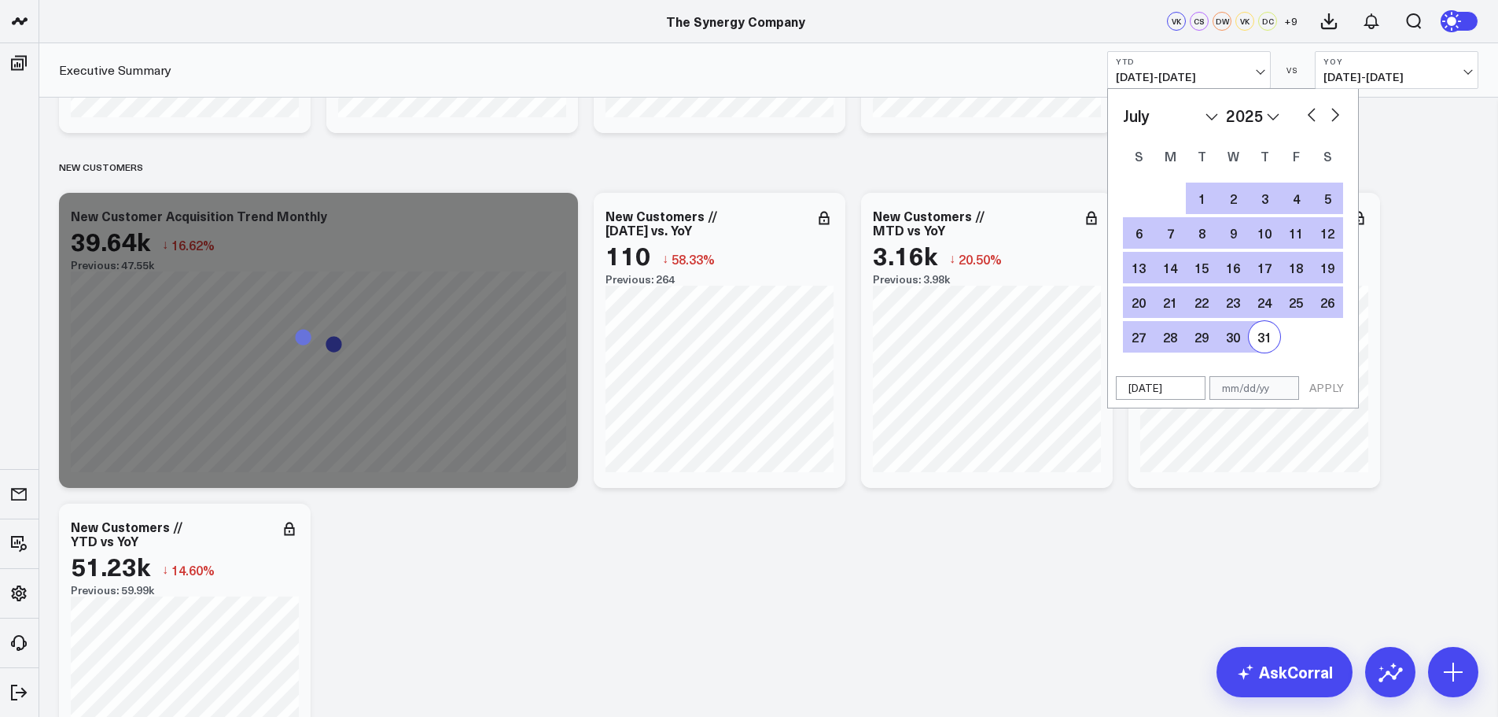
click at [1267, 341] on div "31" at bounding box center [1264, 336] width 31 height 31
type input "[DATE]"
select select "6"
select select "2025"
click at [1330, 392] on button "APPLY" at bounding box center [1326, 388] width 47 height 24
